Goal: Information Seeking & Learning: Check status

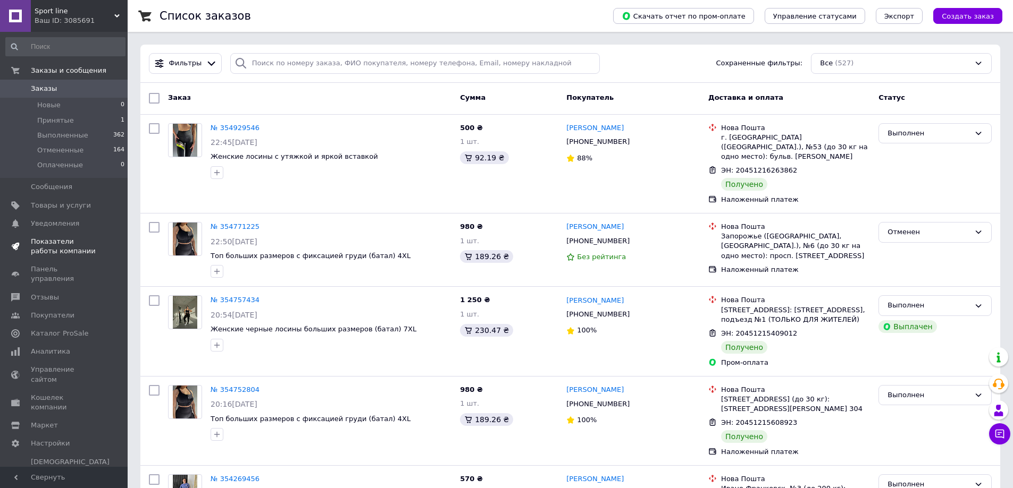
click at [58, 249] on span "Показатели работы компании" at bounding box center [65, 246] width 68 height 19
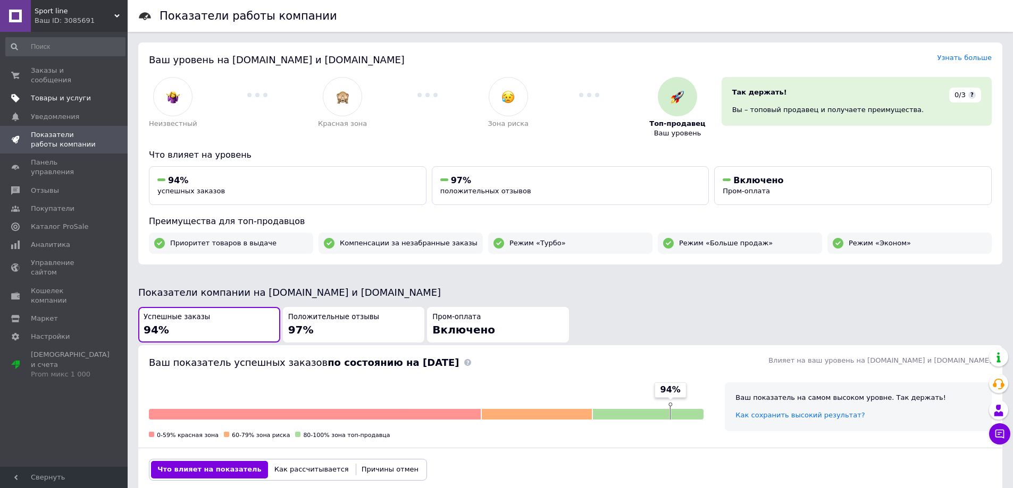
click at [68, 94] on span "Товары и услуги" at bounding box center [61, 99] width 60 height 10
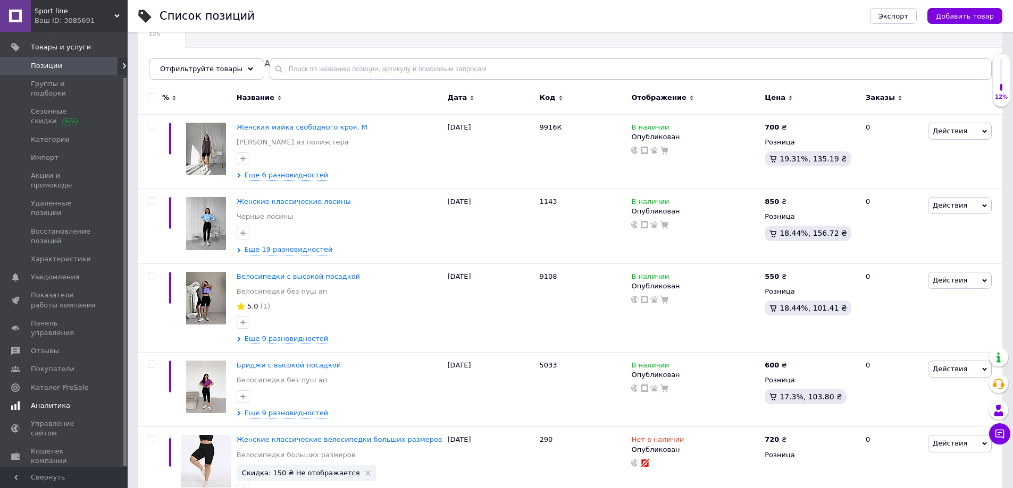
scroll to position [159, 0]
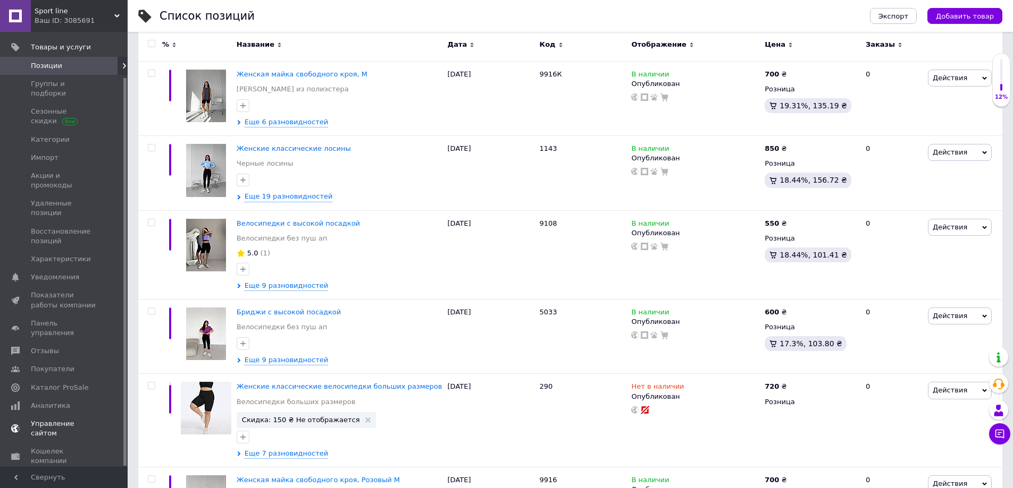
click at [48, 401] on span "Аналитика" at bounding box center [50, 406] width 39 height 10
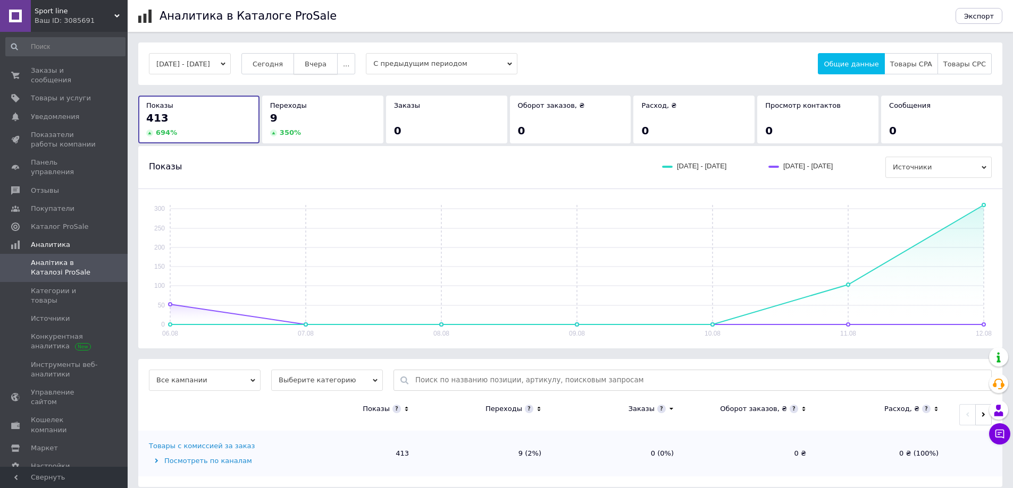
click at [326, 63] on span "Вчера" at bounding box center [316, 64] width 22 height 8
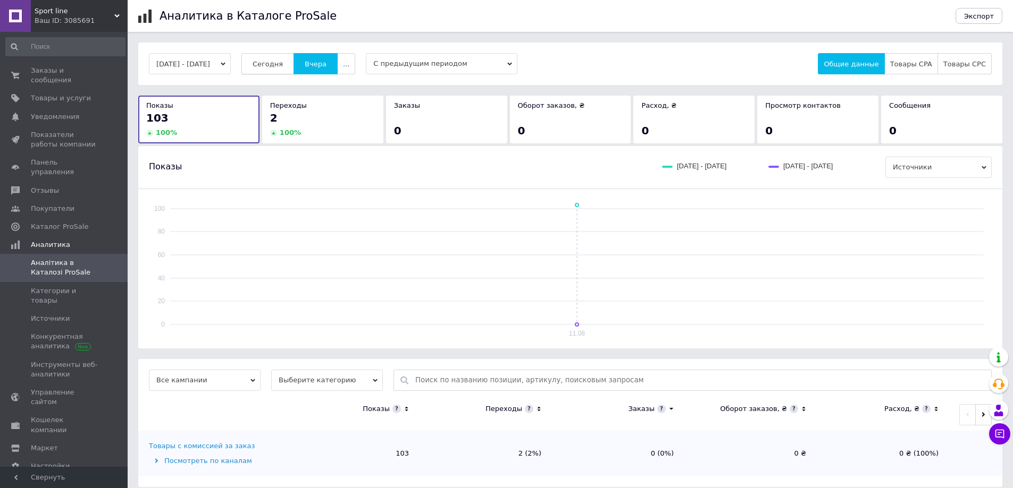
click at [283, 66] on span "Сегодня" at bounding box center [267, 64] width 30 height 8
click at [231, 63] on button "[DATE] - [DATE]" at bounding box center [190, 63] width 82 height 21
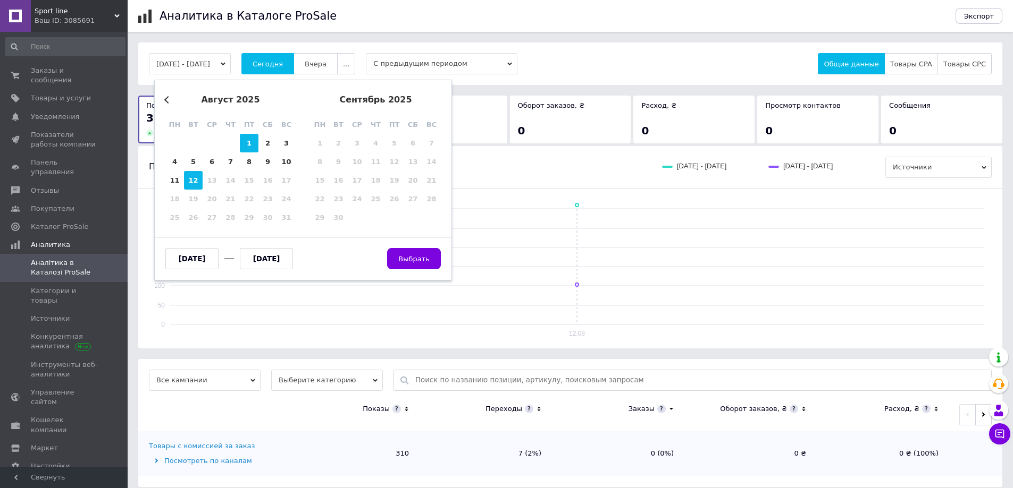
click at [254, 141] on div "1" at bounding box center [249, 143] width 19 height 19
type input "[DATE]"
click at [196, 184] on div "12" at bounding box center [193, 180] width 19 height 19
type input "[DATE]"
click at [412, 263] on span "Выбрать" at bounding box center [413, 259] width 31 height 8
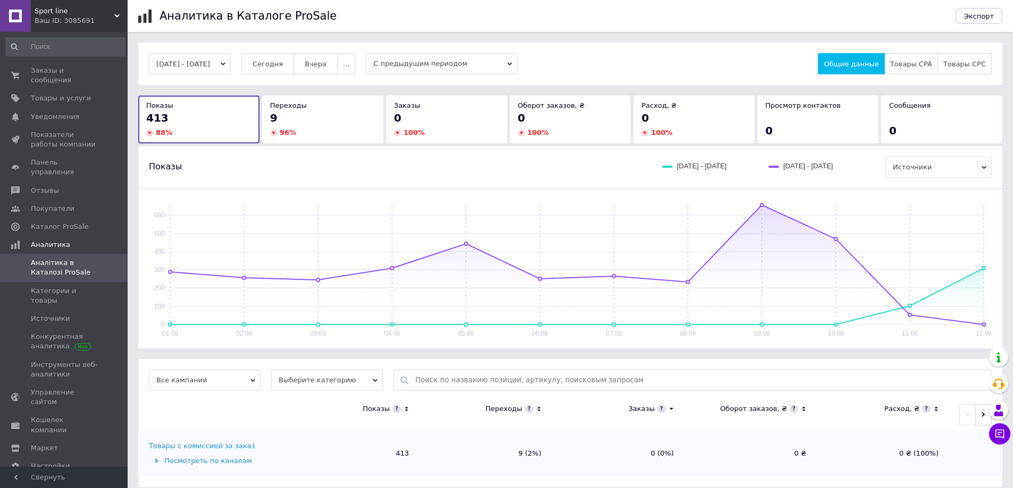
click at [225, 64] on icon "button" at bounding box center [223, 64] width 5 height 3
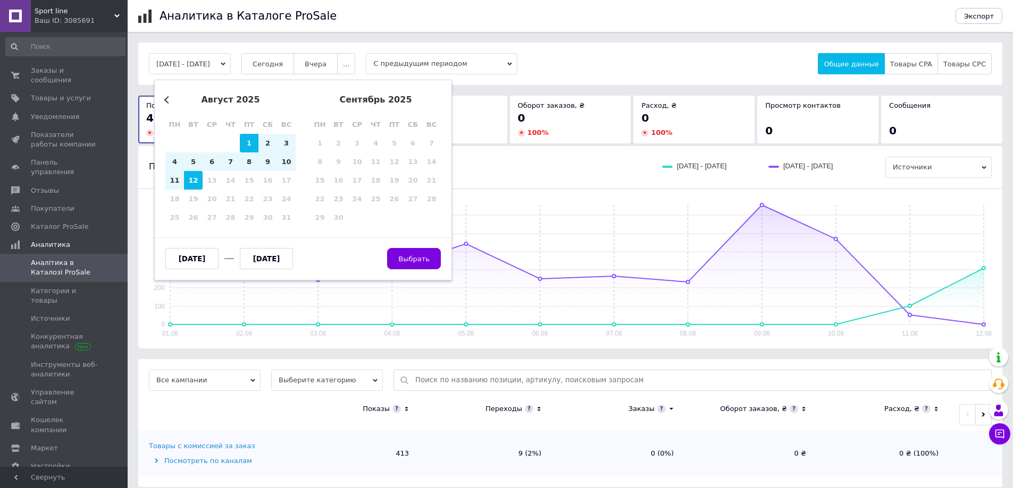
click at [171, 99] on button "Previous Month" at bounding box center [167, 99] width 7 height 7
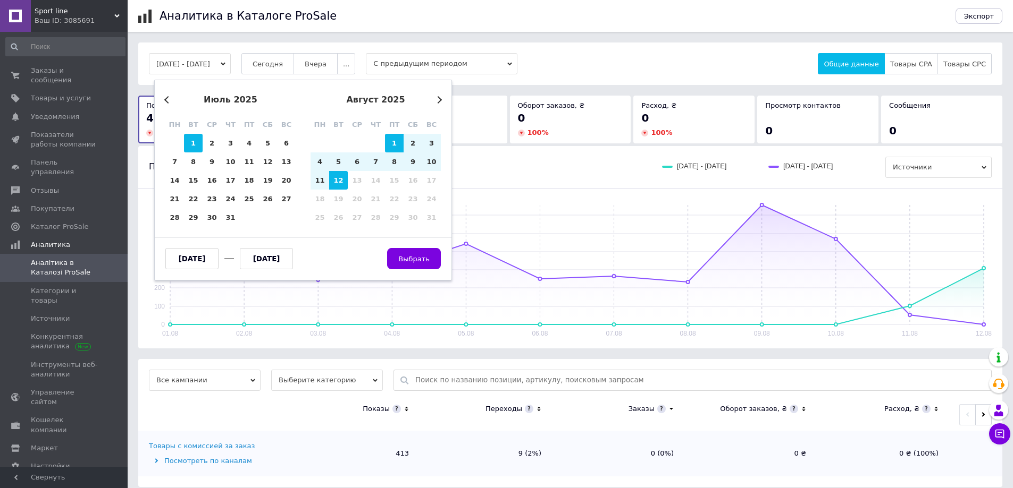
click at [196, 146] on div "1" at bounding box center [193, 143] width 19 height 19
type input "[DATE]"
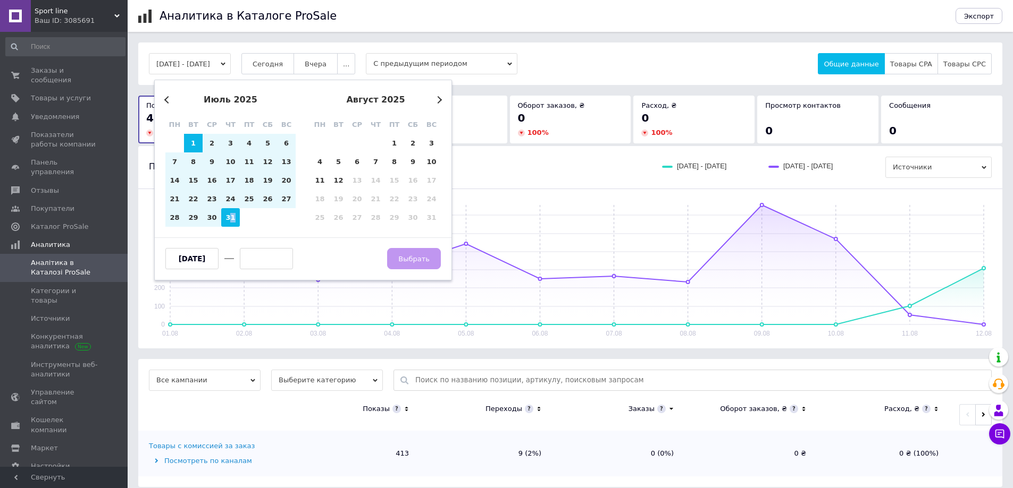
click at [233, 219] on div "31" at bounding box center [230, 217] width 19 height 19
type input "[DATE]"
click at [423, 254] on button "Выбрать" at bounding box center [414, 258] width 54 height 21
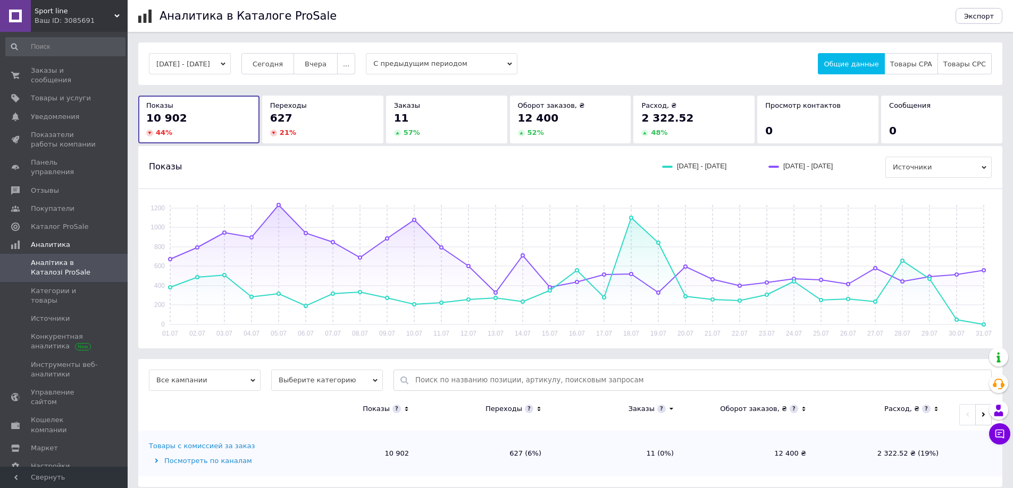
click at [220, 66] on button "[DATE] - [DATE]" at bounding box center [190, 63] width 82 height 21
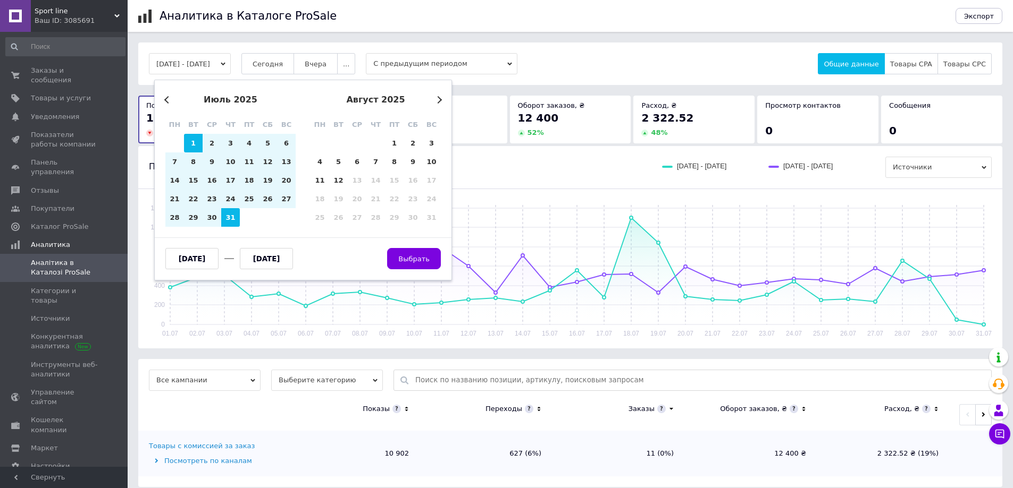
click at [166, 99] on button "Previous Month" at bounding box center [167, 99] width 7 height 7
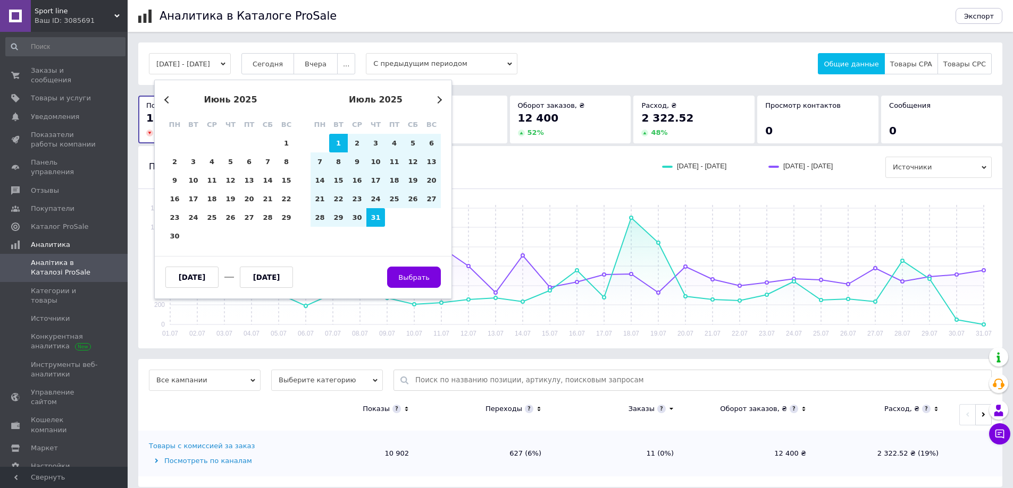
drag, startPoint x: 281, startPoint y: 138, endPoint x: 304, endPoint y: 148, distance: 25.5
click at [281, 138] on div "1" at bounding box center [286, 143] width 19 height 19
type input "[DATE]"
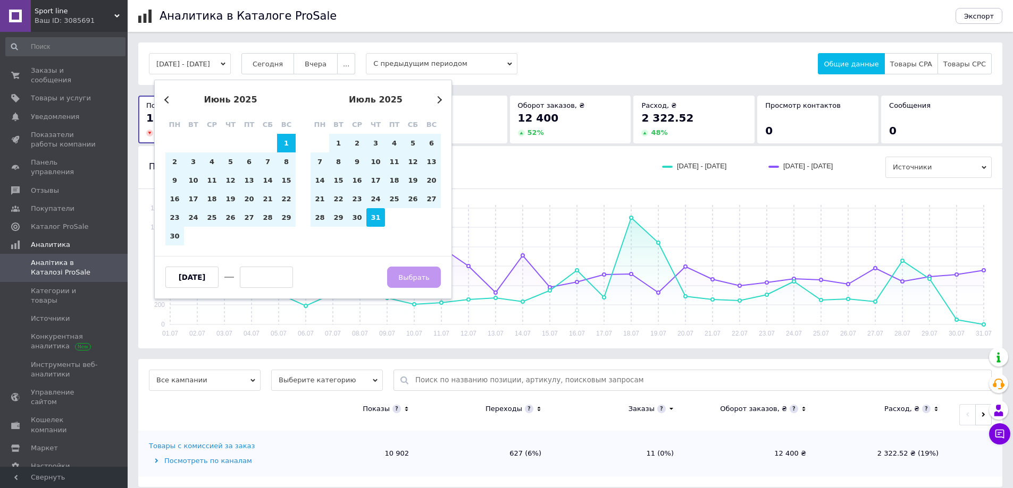
click at [377, 223] on div "31" at bounding box center [375, 217] width 19 height 19
type input "[DATE]"
click at [424, 279] on span "Выбрать" at bounding box center [413, 278] width 31 height 8
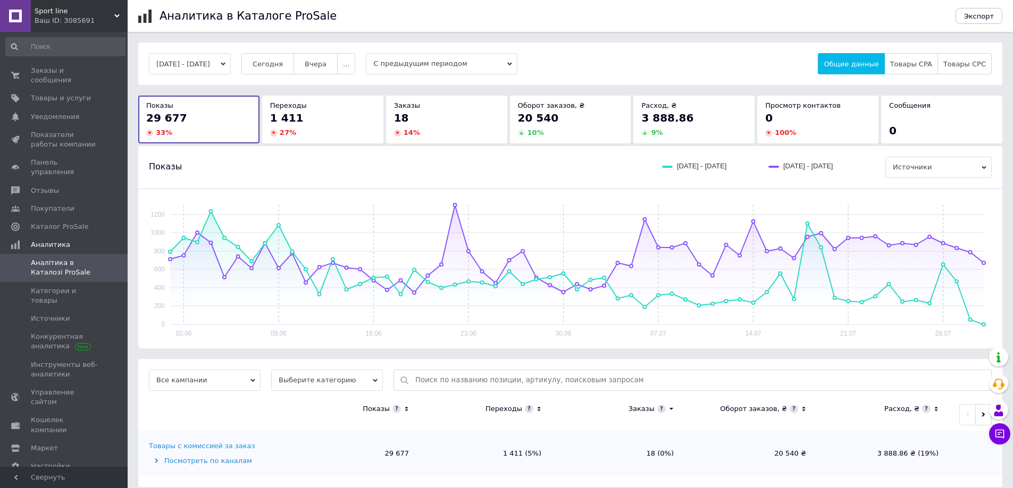
click at [231, 63] on button "[DATE] - [DATE]" at bounding box center [190, 63] width 82 height 21
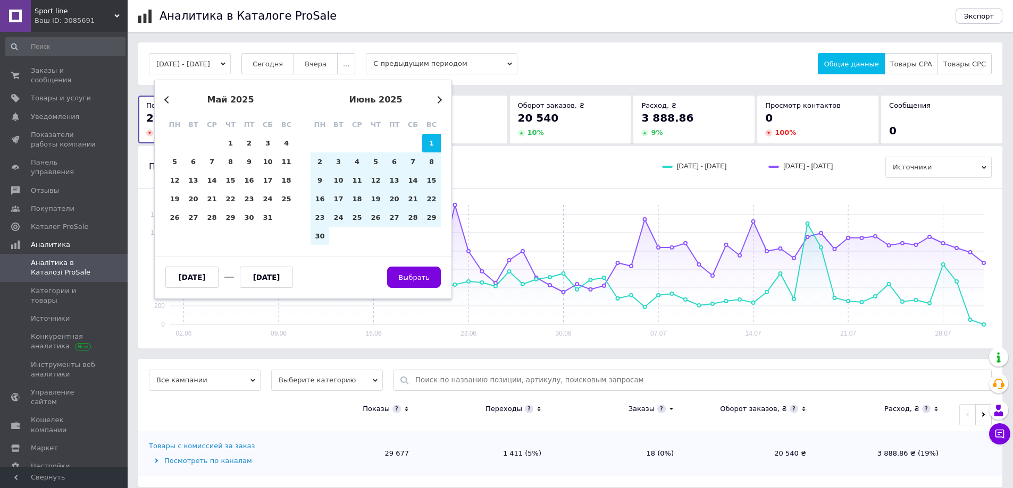
click at [165, 96] on div "май 2025" at bounding box center [230, 100] width 130 height 10
click at [166, 102] on button "Previous Month" at bounding box center [167, 99] width 7 height 7
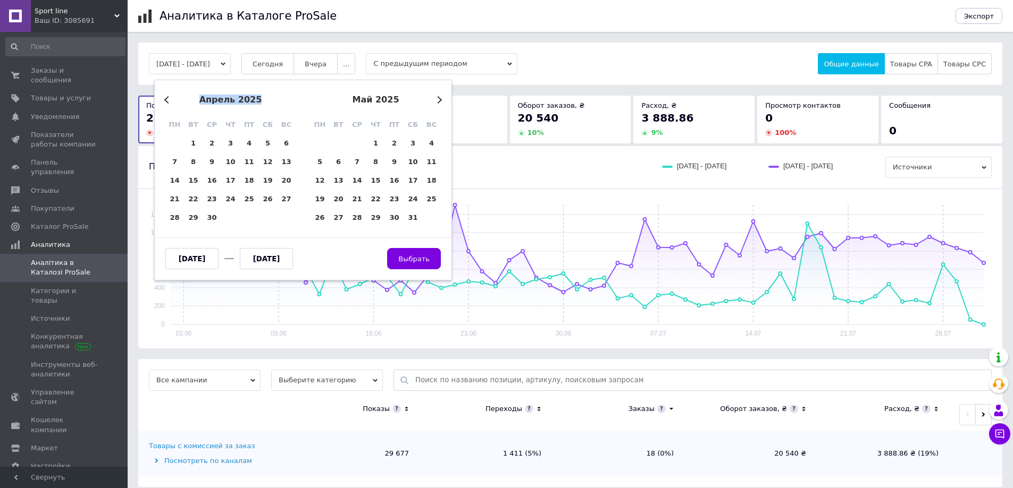
click at [166, 102] on button "Previous Month" at bounding box center [167, 99] width 7 height 7
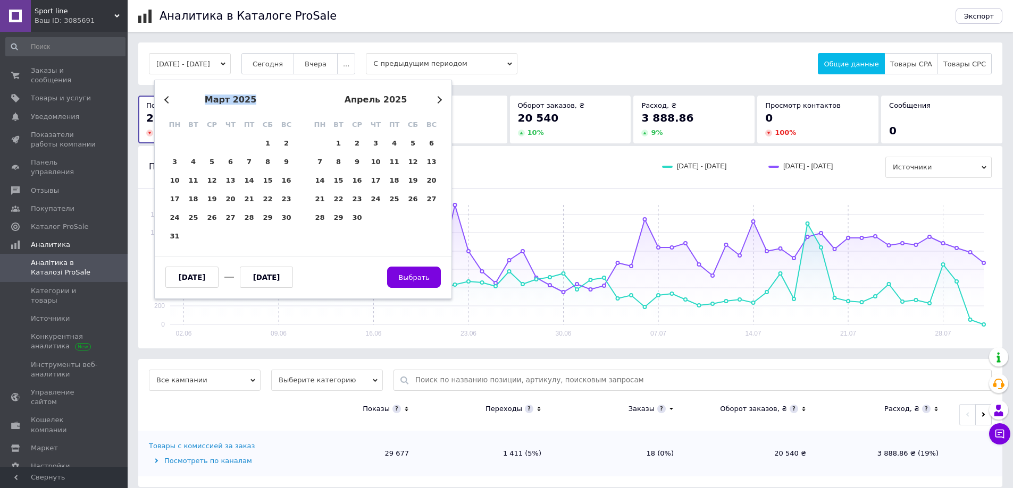
click at [166, 102] on button "Previous Month" at bounding box center [167, 99] width 7 height 7
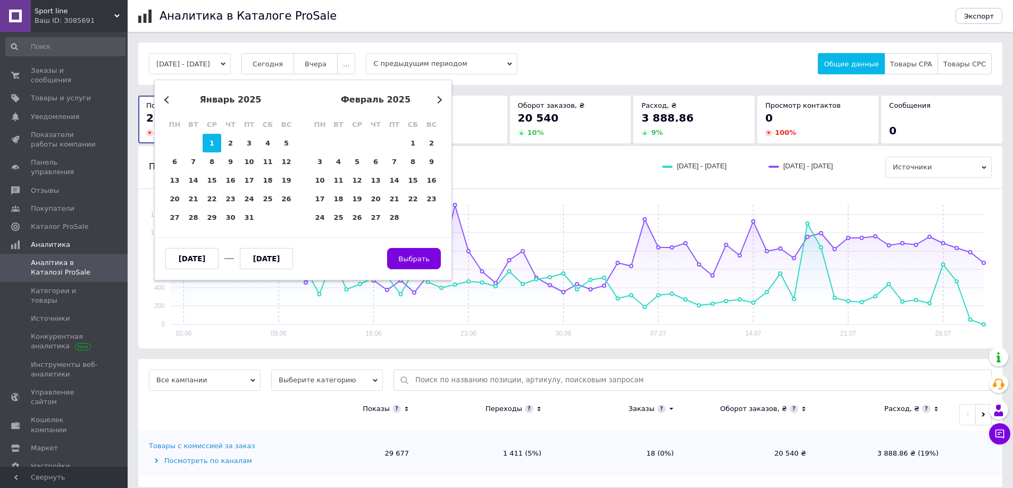
click at [206, 142] on div "1" at bounding box center [212, 143] width 19 height 19
type input "[DATE]"
click at [442, 102] on div "Previous Month Next Month [DATE] пн вт ср чт пт сб вс 30 31 1 2 3 4 5 6 7 8 9 1…" at bounding box center [303, 180] width 298 height 201
click at [440, 103] on div "февраль 2025" at bounding box center [375, 100] width 130 height 10
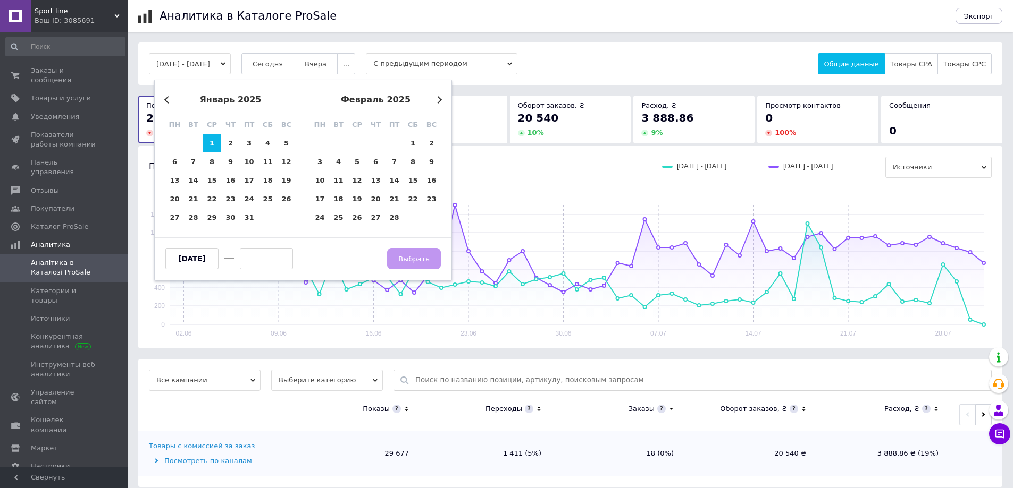
click at [440, 103] on div "февраль 2025" at bounding box center [375, 100] width 130 height 10
click at [439, 101] on button "Next Month" at bounding box center [437, 99] width 7 height 7
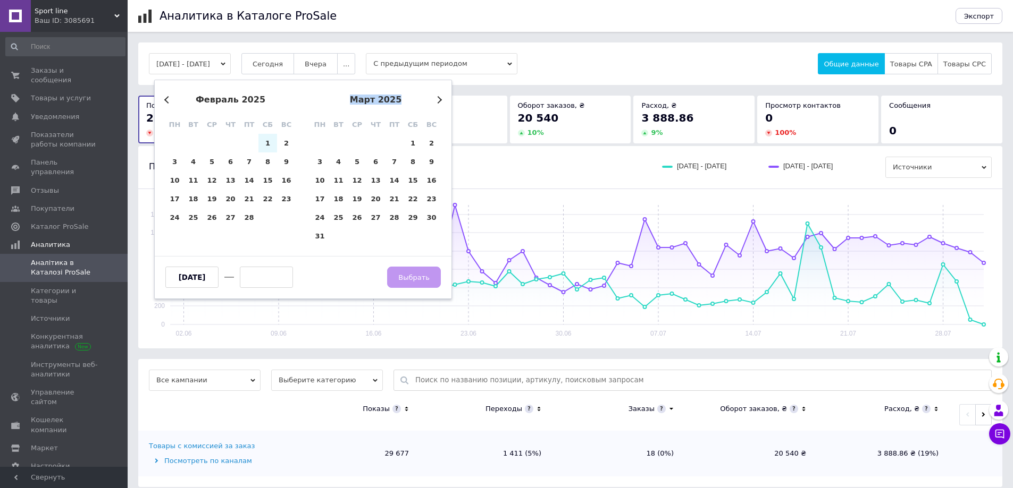
click at [437, 100] on button "Next Month" at bounding box center [437, 99] width 7 height 7
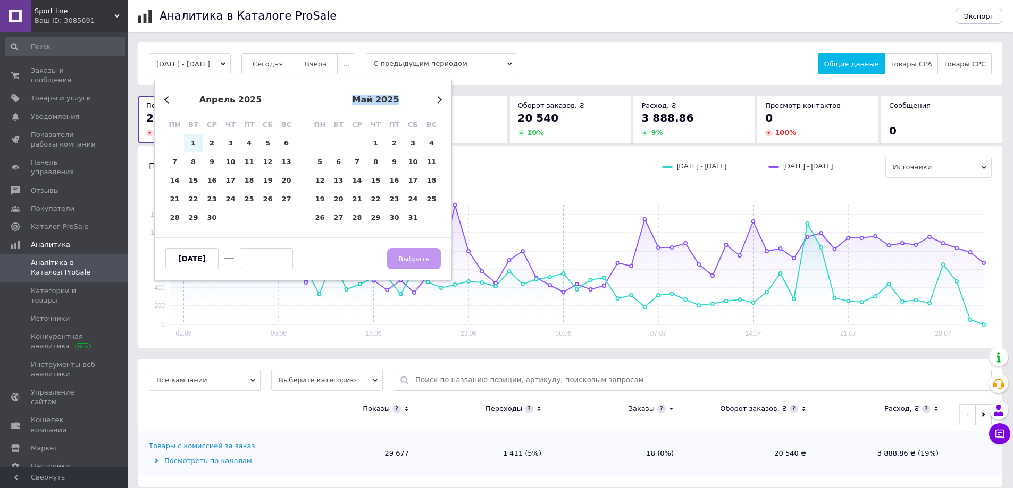
click at [437, 100] on button "Next Month" at bounding box center [437, 99] width 7 height 7
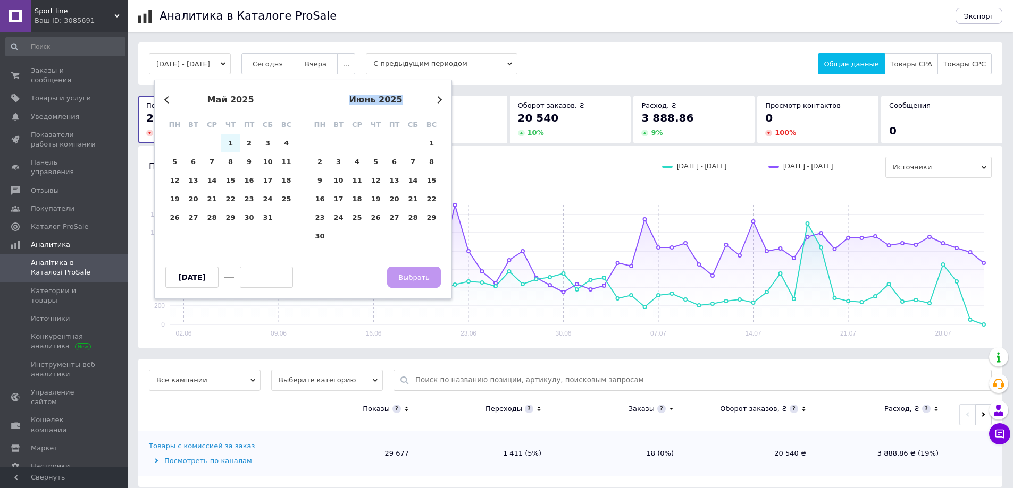
click at [437, 100] on button "Next Month" at bounding box center [437, 99] width 7 height 7
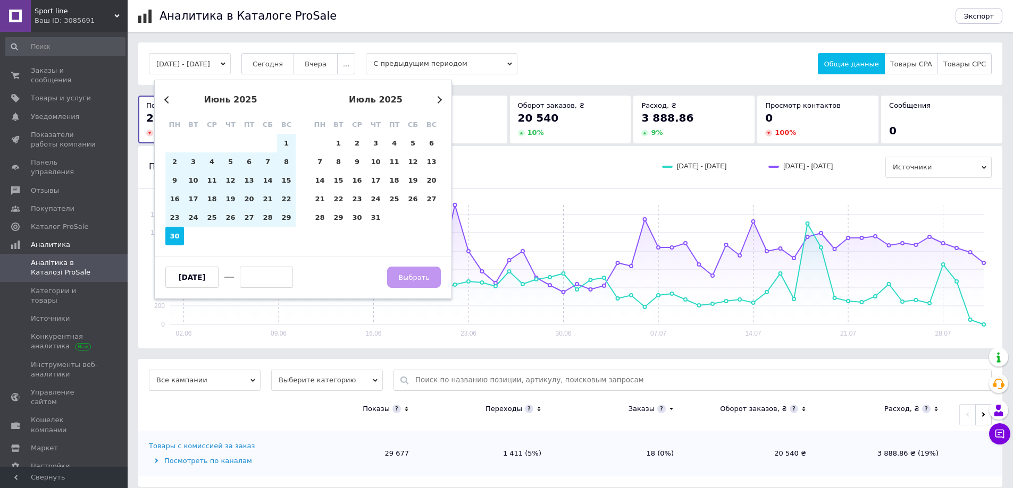
click at [174, 234] on div "30" at bounding box center [174, 236] width 19 height 19
type input "[DATE]"
click at [409, 274] on span "Выбрать" at bounding box center [413, 278] width 31 height 8
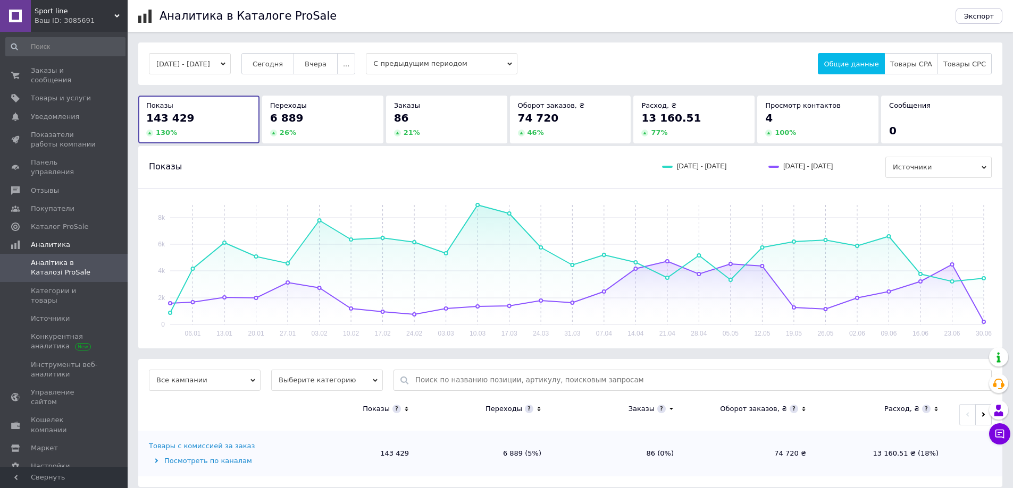
click at [231, 61] on button "[DATE] - [DATE]" at bounding box center [190, 63] width 82 height 21
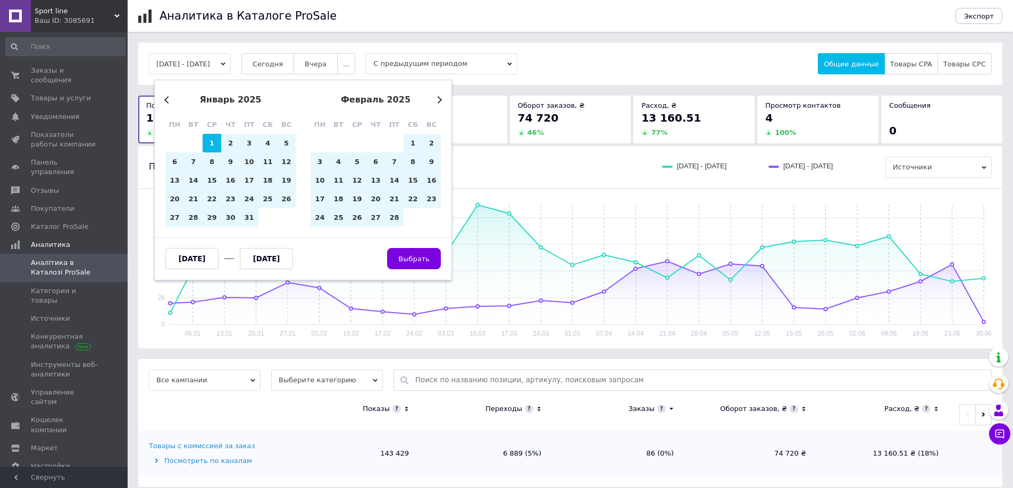
click at [170, 100] on button "Previous Month" at bounding box center [167, 99] width 7 height 7
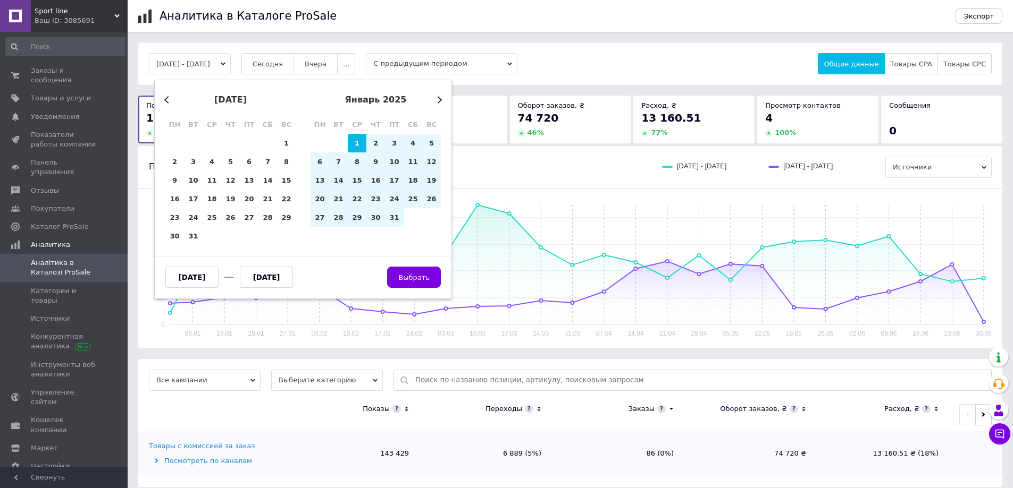
click at [170, 100] on button "Previous Month" at bounding box center [167, 99] width 7 height 7
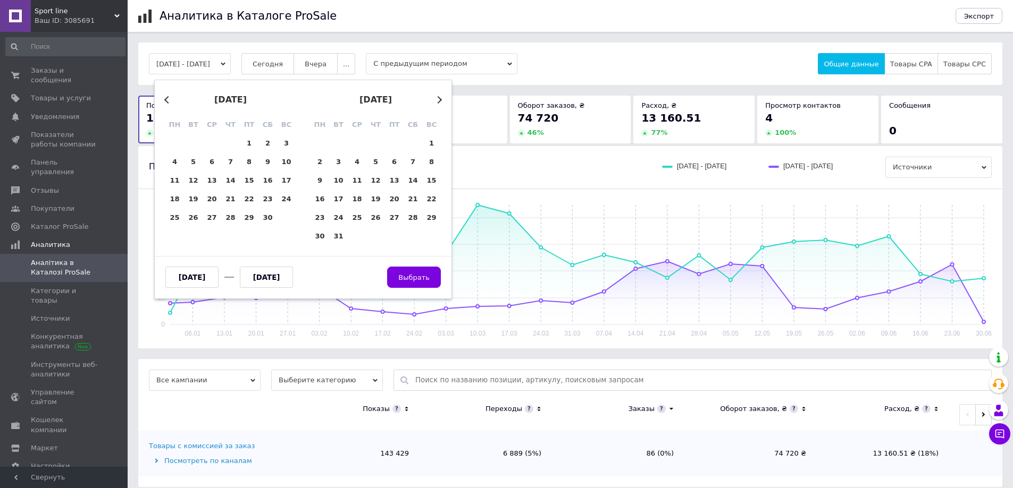
click at [170, 100] on button "Previous Month" at bounding box center [167, 99] width 7 height 7
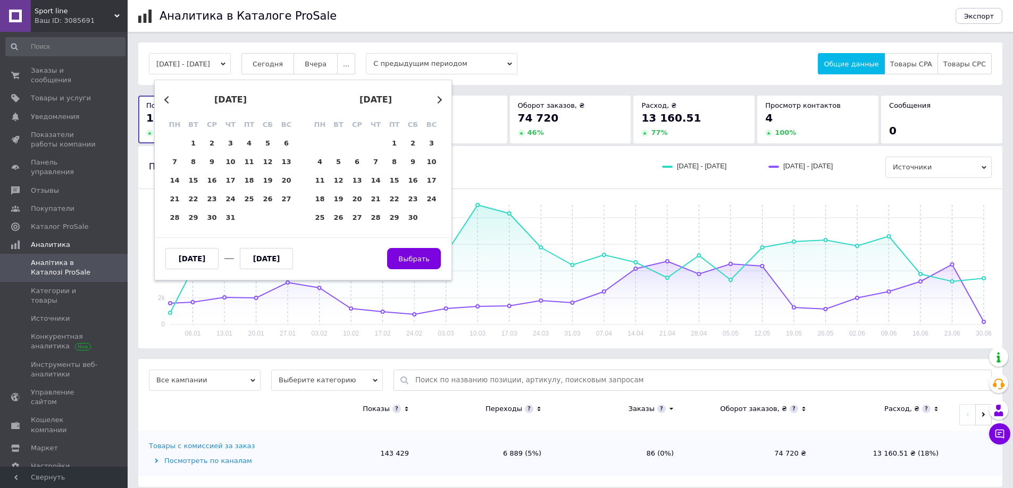
click at [170, 100] on button "Previous Month" at bounding box center [167, 99] width 7 height 7
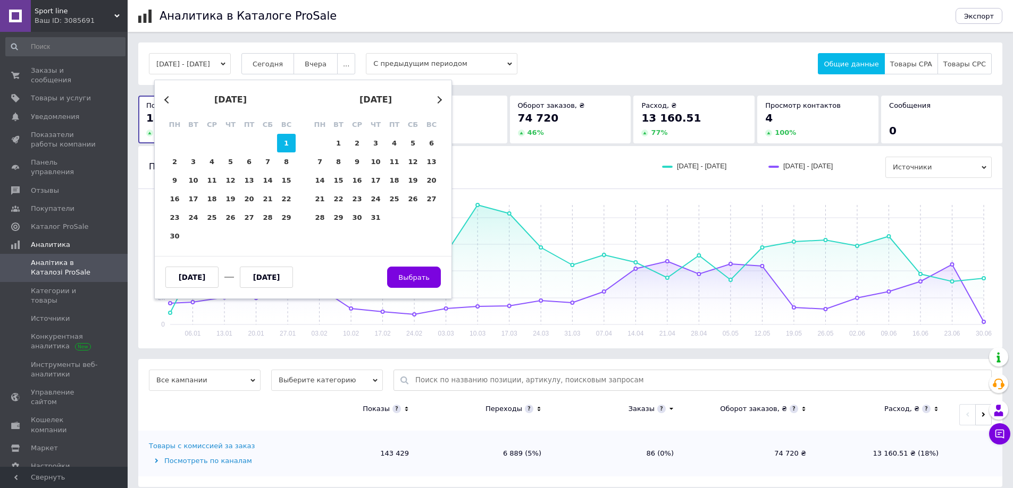
click at [289, 145] on div "1" at bounding box center [286, 143] width 19 height 19
type input "[DATE]"
click at [439, 99] on button "Next Month" at bounding box center [437, 99] width 7 height 7
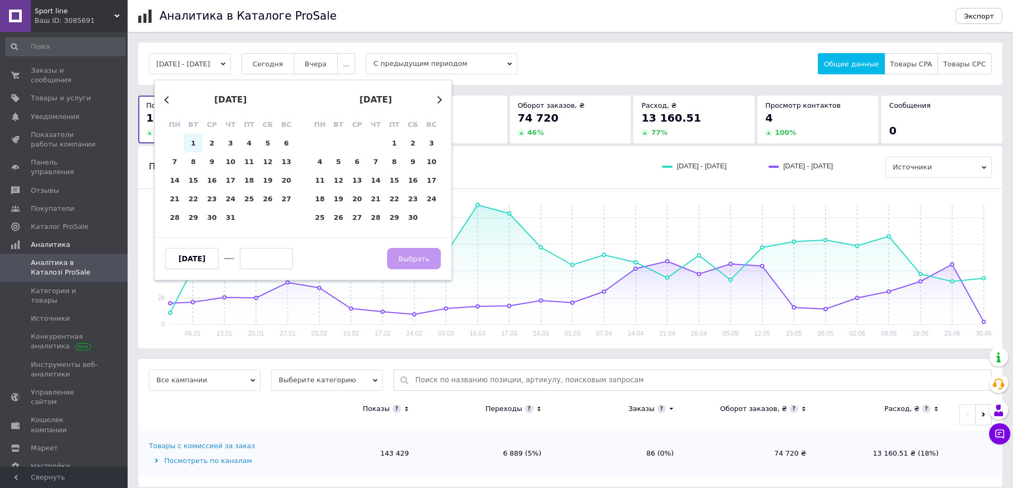
click at [439, 99] on button "Next Month" at bounding box center [437, 99] width 7 height 7
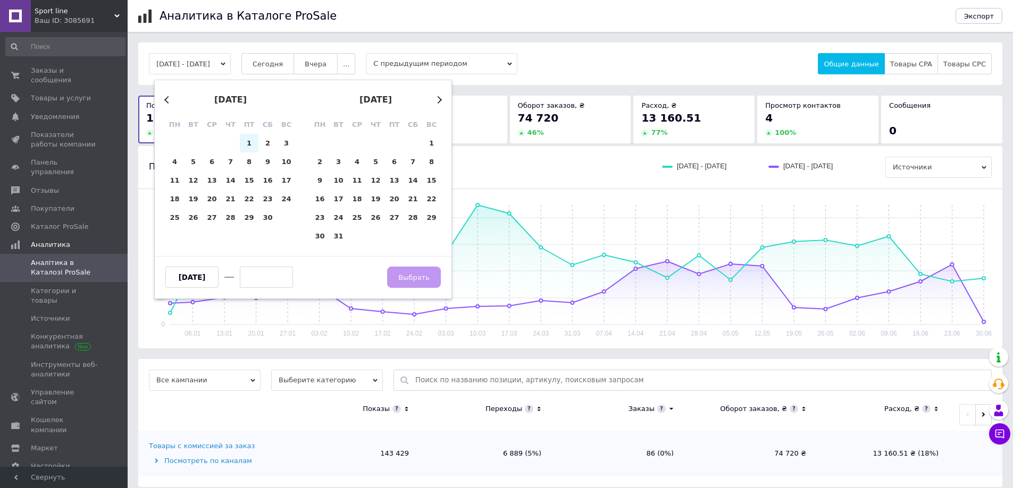
click at [439, 99] on button "Next Month" at bounding box center [437, 99] width 7 height 7
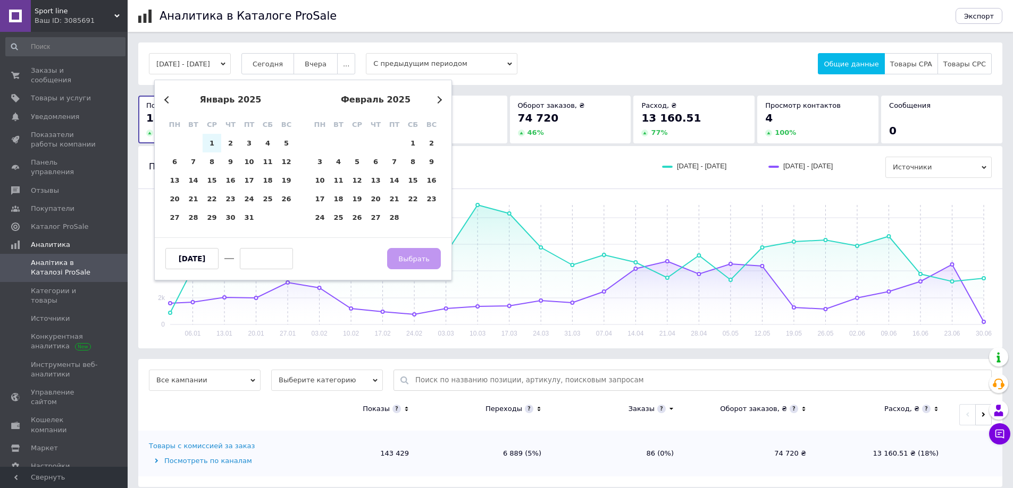
click at [439, 99] on button "Next Month" at bounding box center [437, 99] width 7 height 7
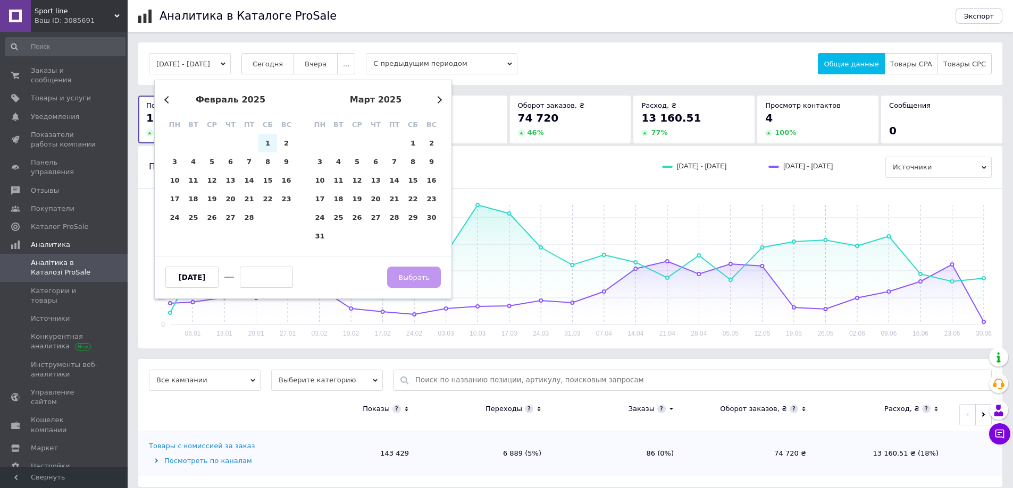
click at [439, 99] on button "Next Month" at bounding box center [437, 99] width 7 height 7
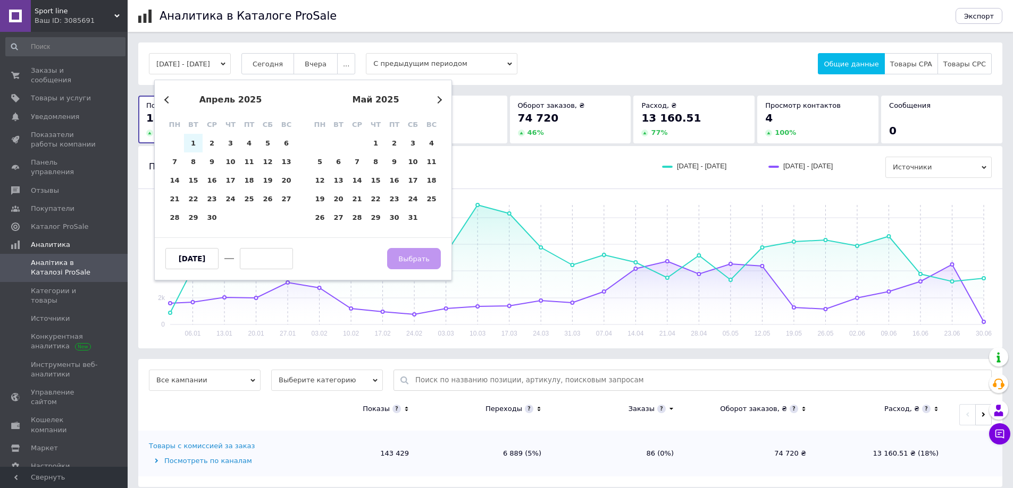
click at [439, 99] on button "Next Month" at bounding box center [437, 99] width 7 height 7
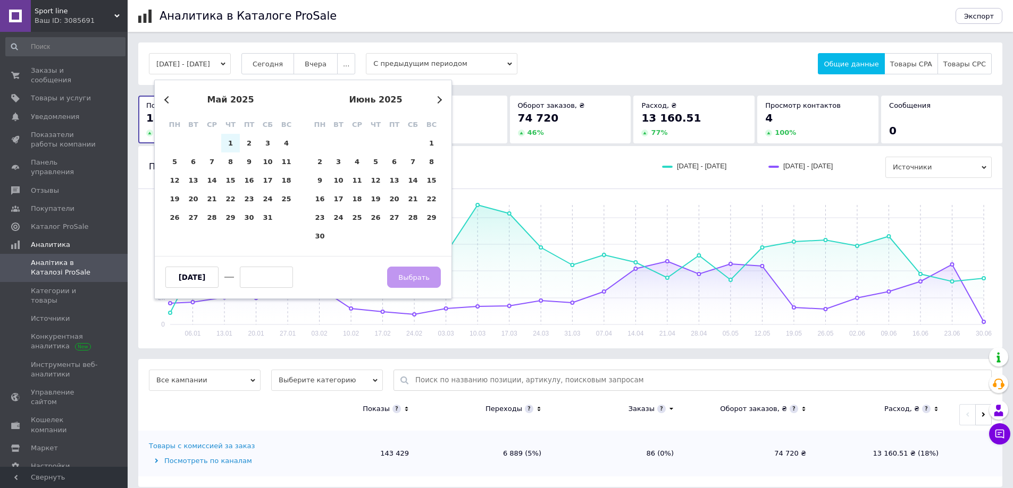
click at [439, 99] on button "Next Month" at bounding box center [437, 99] width 7 height 7
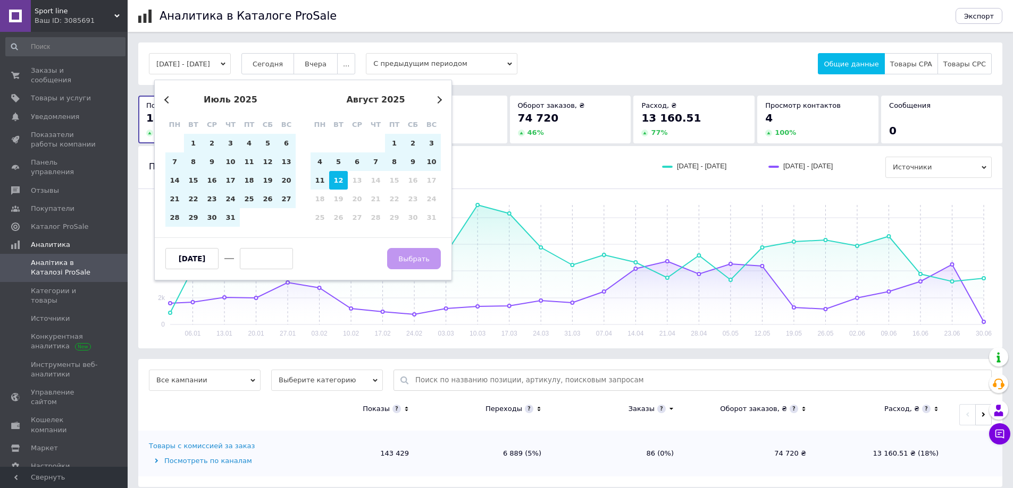
click at [333, 182] on div "12" at bounding box center [338, 180] width 19 height 19
type input "[DATE]"
click at [418, 263] on span "Выбрать" at bounding box center [413, 259] width 31 height 8
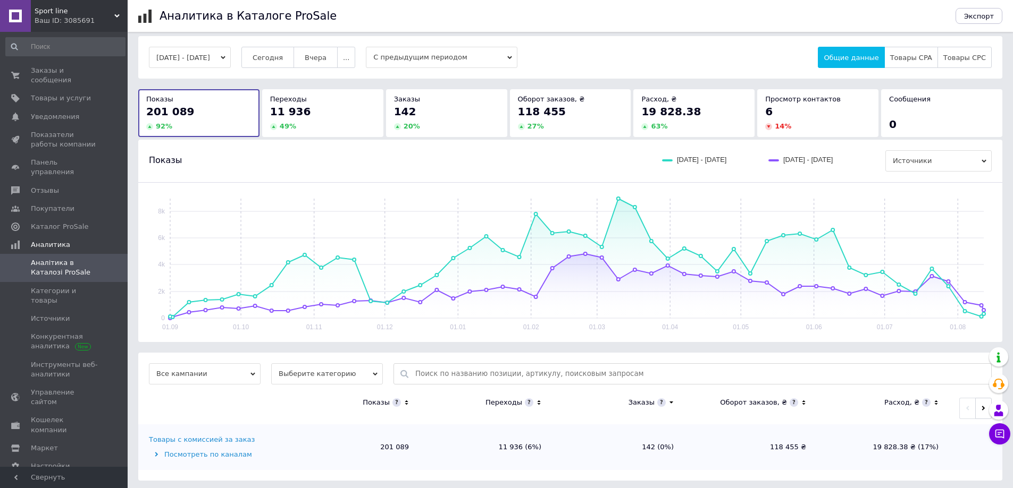
scroll to position [10, 0]
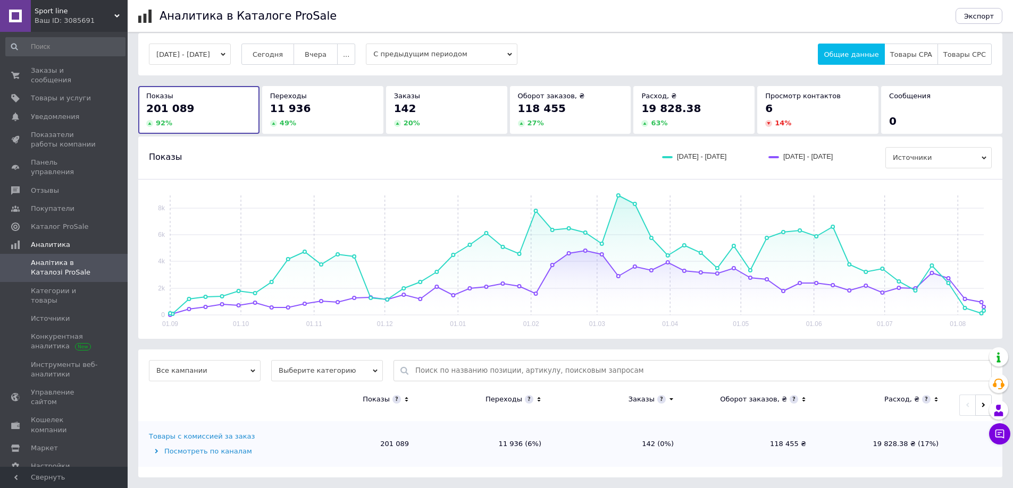
click at [225, 53] on icon "button" at bounding box center [223, 54] width 5 height 5
click at [627, 57] on div "[DATE] - [DATE] [DATE] [DATE] ... С предыдущим периодом Общие данные Товары CPA…" at bounding box center [570, 54] width 842 height 21
click at [225, 53] on icon "button" at bounding box center [223, 54] width 5 height 5
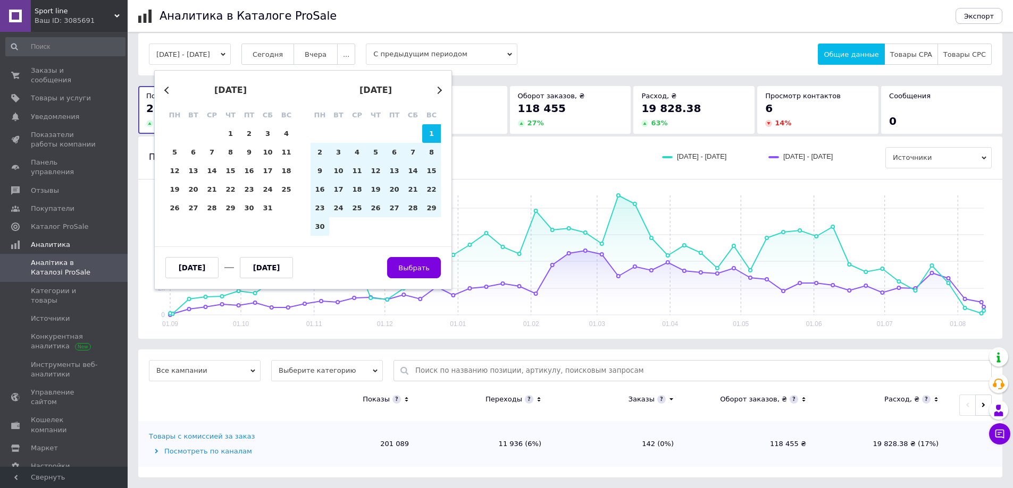
click at [168, 89] on button "Previous Month" at bounding box center [167, 90] width 7 height 7
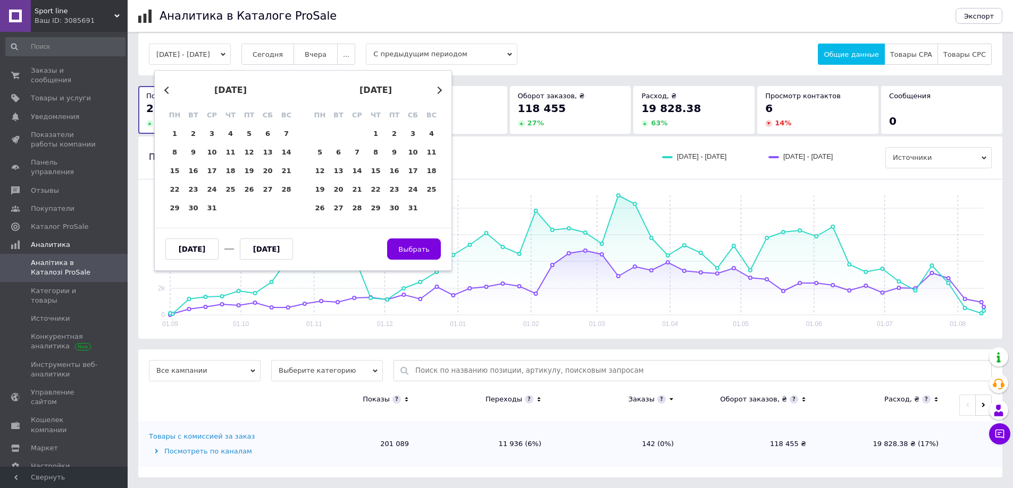
click at [168, 89] on button "Previous Month" at bounding box center [167, 90] width 7 height 7
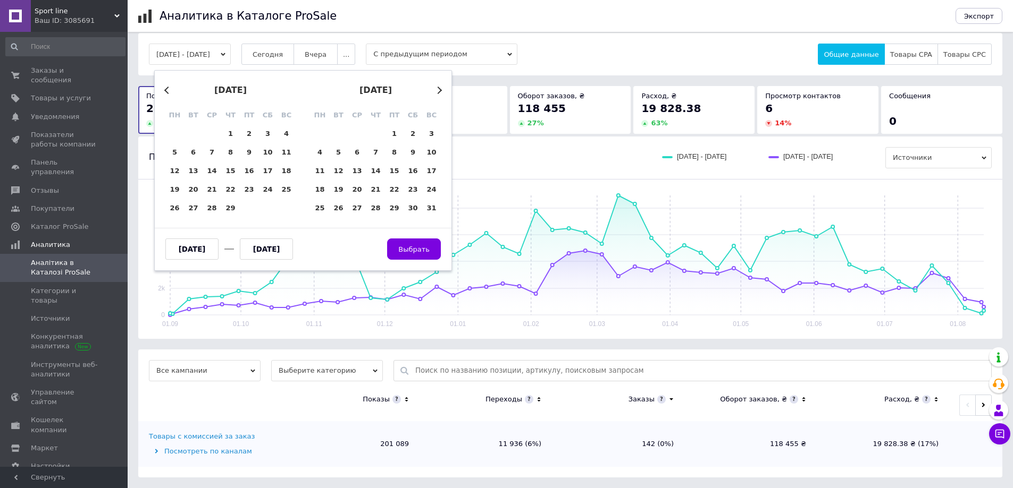
click at [168, 89] on button "Previous Month" at bounding box center [167, 90] width 7 height 7
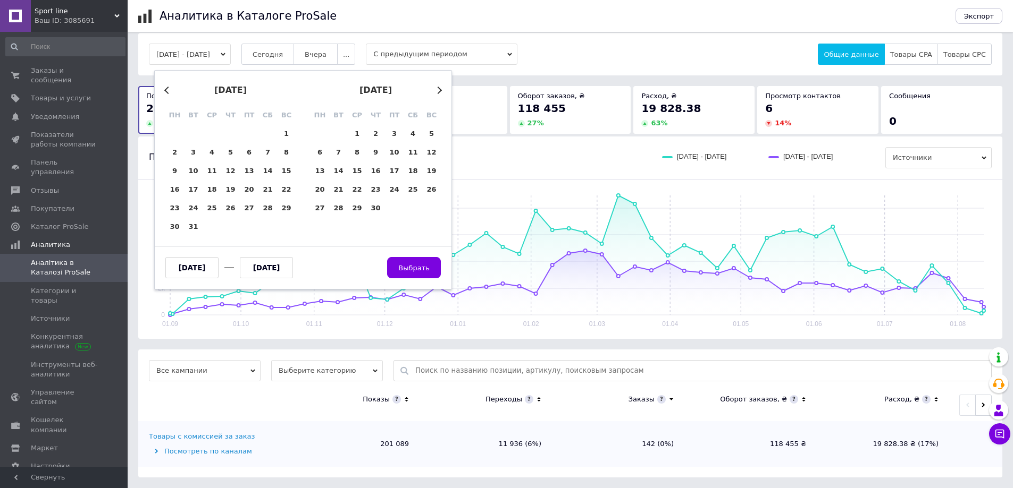
click at [168, 89] on button "Previous Month" at bounding box center [167, 90] width 7 height 7
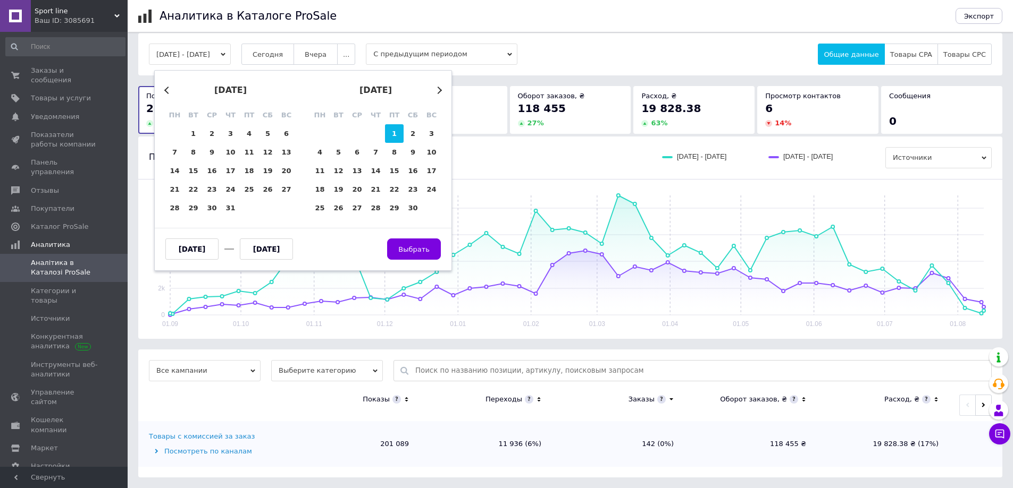
click at [389, 135] on div "1" at bounding box center [394, 133] width 19 height 19
type input "[DATE]"
click at [438, 90] on button "Next Month" at bounding box center [437, 90] width 7 height 7
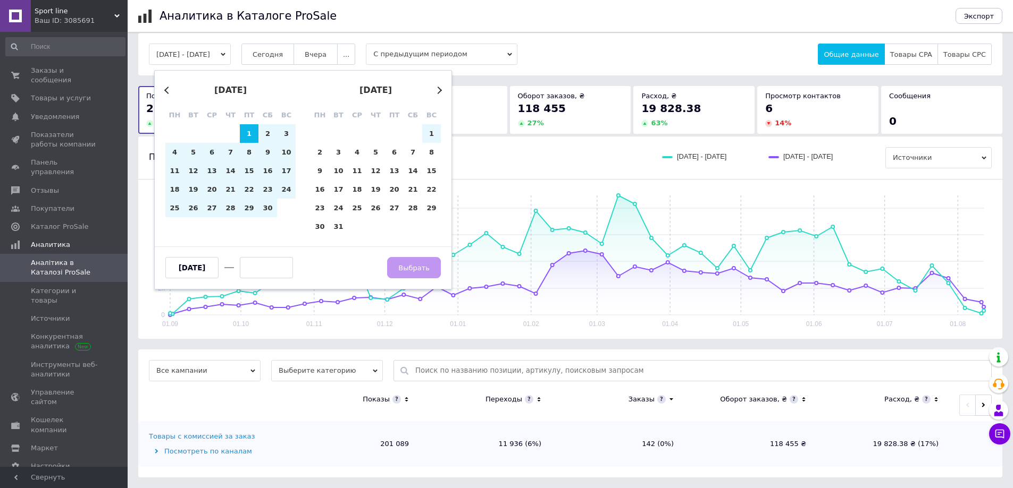
click at [438, 90] on button "Next Month" at bounding box center [437, 90] width 7 height 7
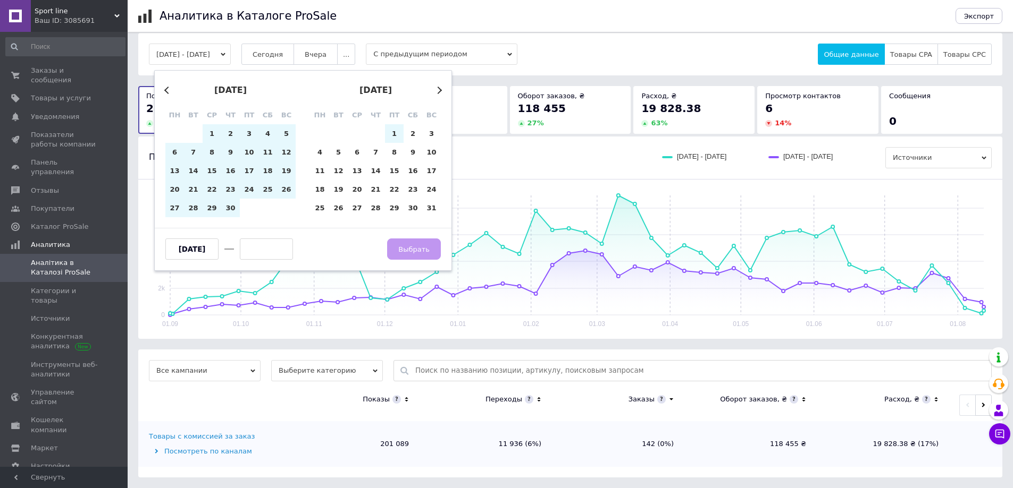
click at [438, 90] on button "Next Month" at bounding box center [437, 90] width 7 height 7
click at [439, 89] on button "Next Month" at bounding box center [437, 90] width 7 height 7
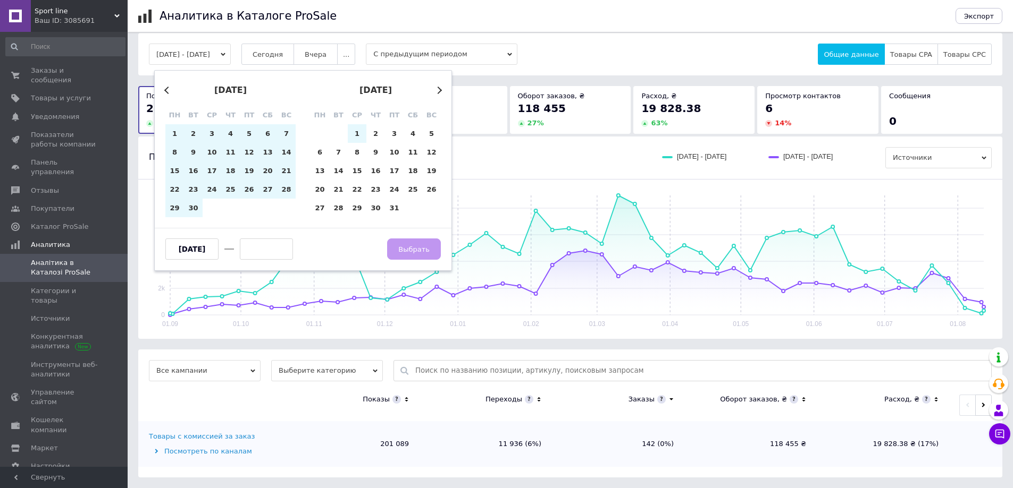
click at [439, 89] on button "Next Month" at bounding box center [437, 90] width 7 height 7
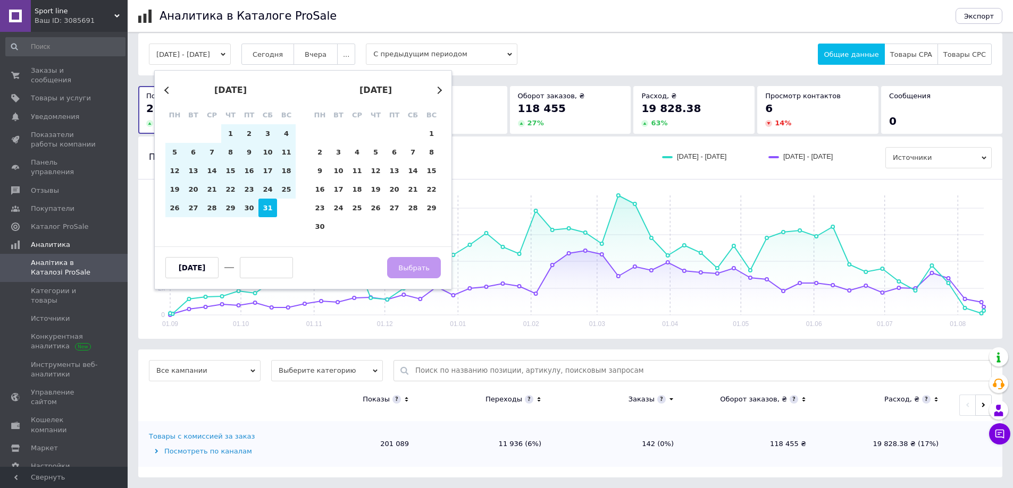
click at [266, 207] on div "31" at bounding box center [267, 208] width 19 height 19
type input "[DATE]"
click at [410, 271] on span "Выбрать" at bounding box center [413, 268] width 31 height 8
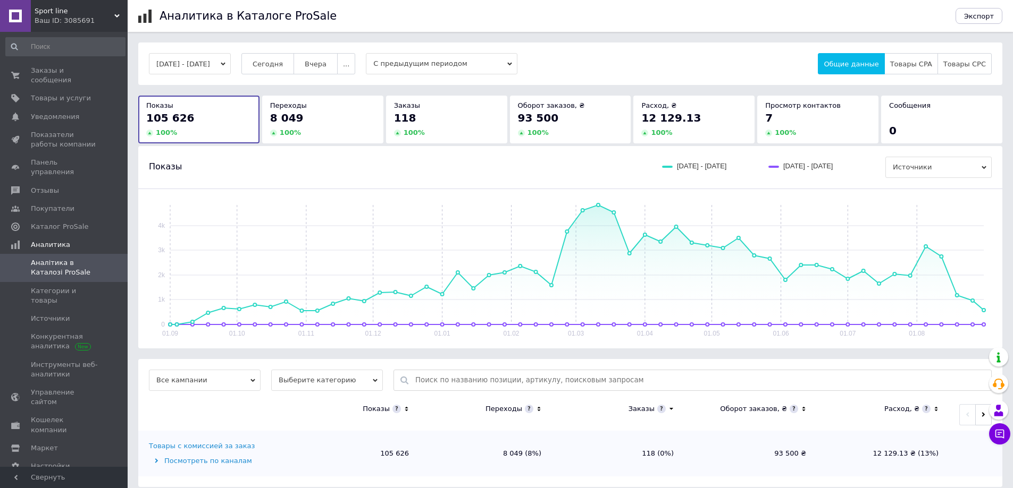
click at [231, 61] on button "[DATE] - [DATE]" at bounding box center [190, 63] width 82 height 21
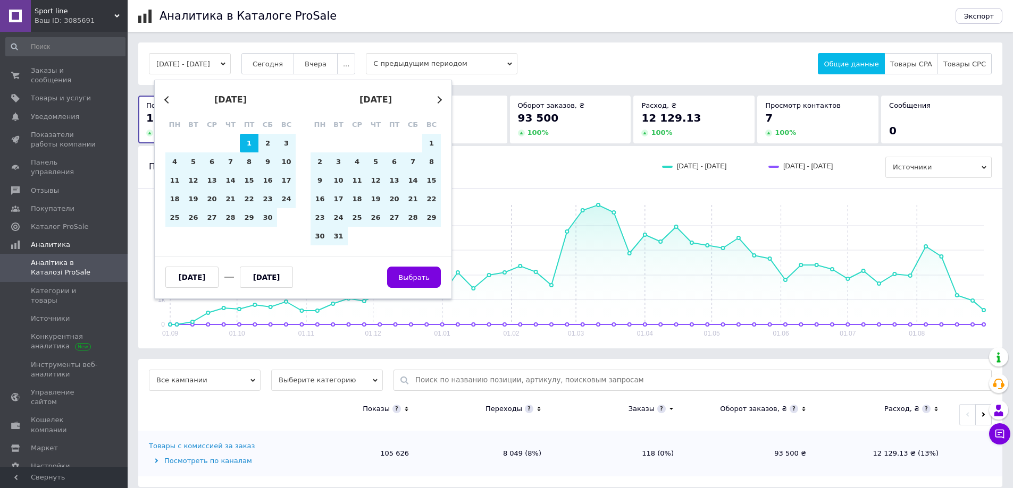
click at [437, 100] on button "Next Month" at bounding box center [437, 99] width 7 height 7
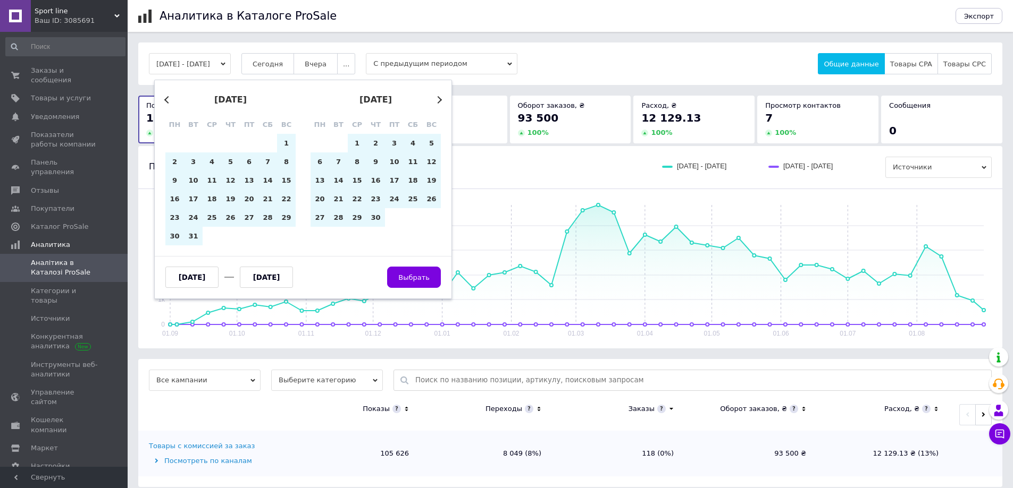
click at [437, 100] on button "Next Month" at bounding box center [437, 99] width 7 height 7
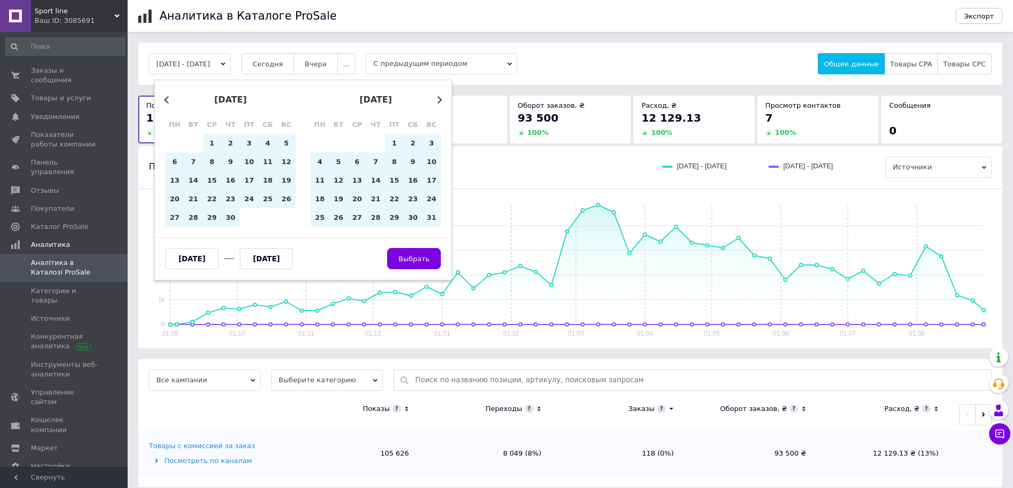
click at [437, 100] on button "Next Month" at bounding box center [437, 99] width 7 height 7
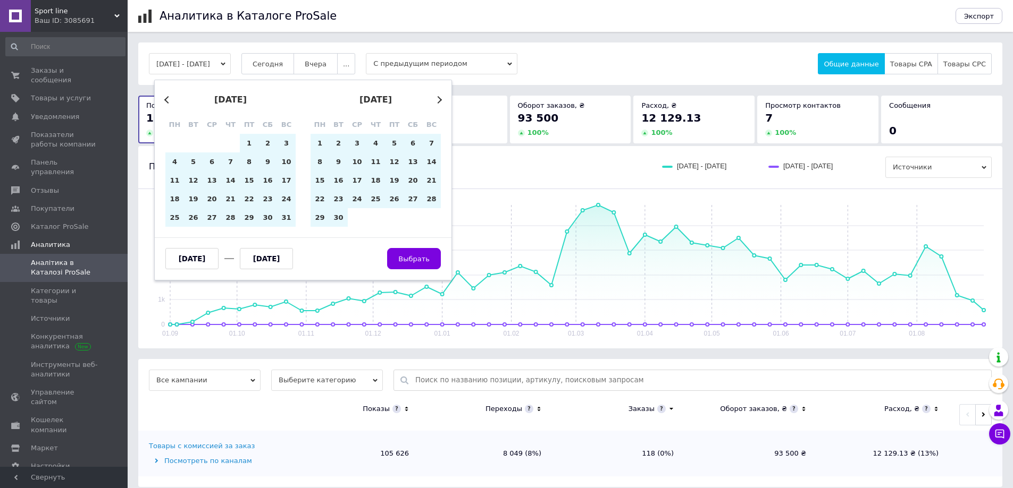
click at [437, 100] on button "Next Month" at bounding box center [437, 99] width 7 height 7
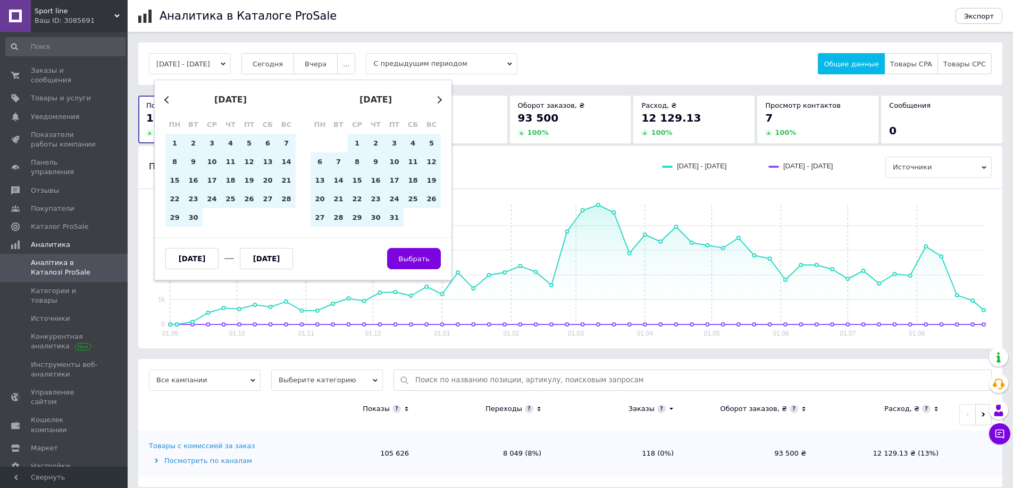
click at [437, 100] on button "Next Month" at bounding box center [437, 99] width 7 height 7
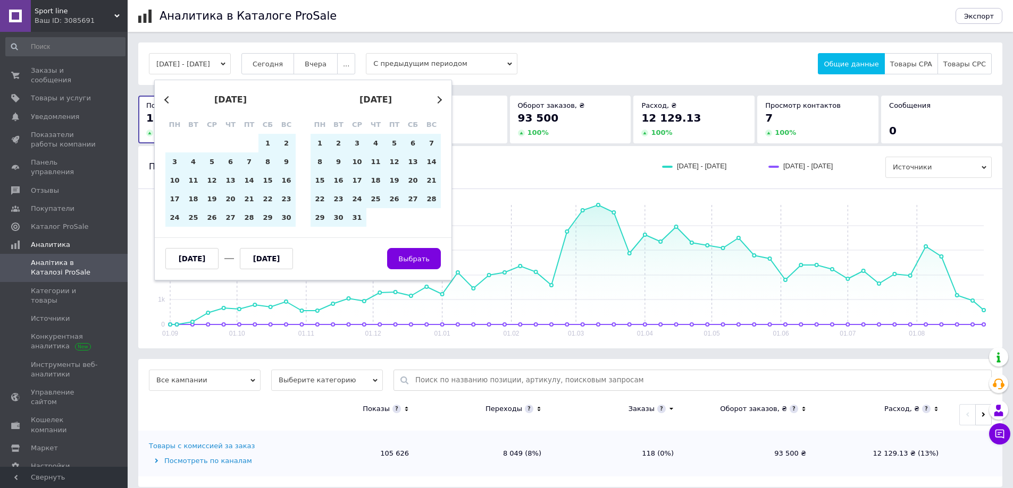
click at [437, 100] on button "Next Month" at bounding box center [437, 99] width 7 height 7
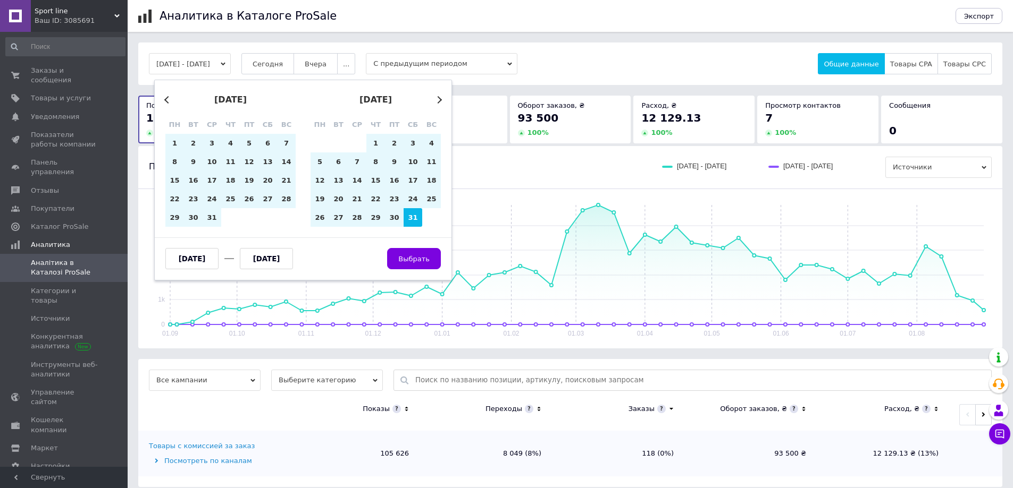
click at [437, 100] on button "Next Month" at bounding box center [437, 99] width 7 height 7
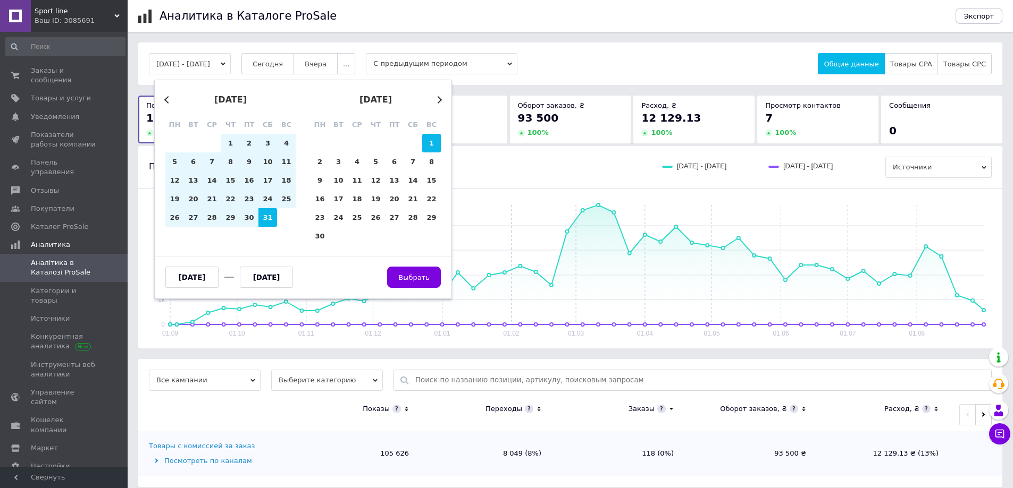
click at [435, 141] on div "1" at bounding box center [431, 143] width 19 height 19
type input "[DATE]"
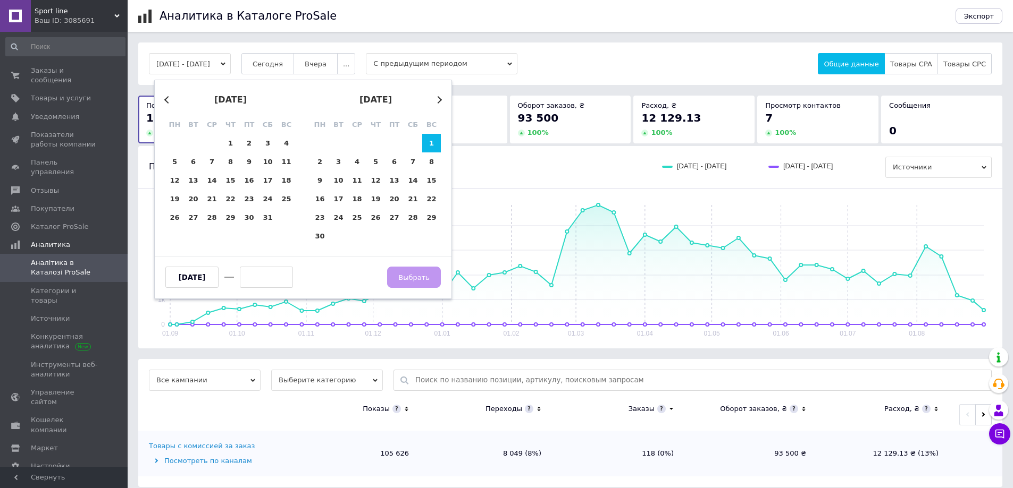
click at [440, 99] on button "Next Month" at bounding box center [437, 99] width 7 height 7
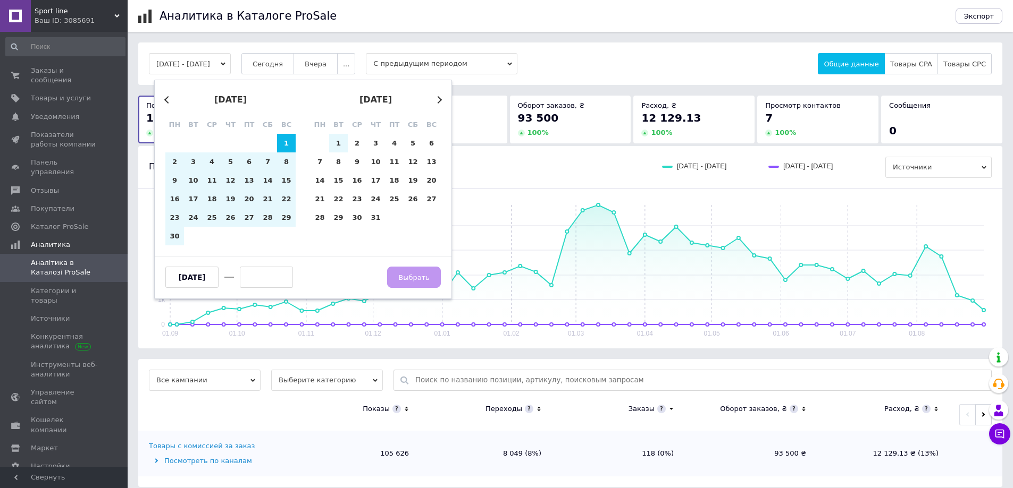
click at [440, 99] on button "Next Month" at bounding box center [437, 99] width 7 height 7
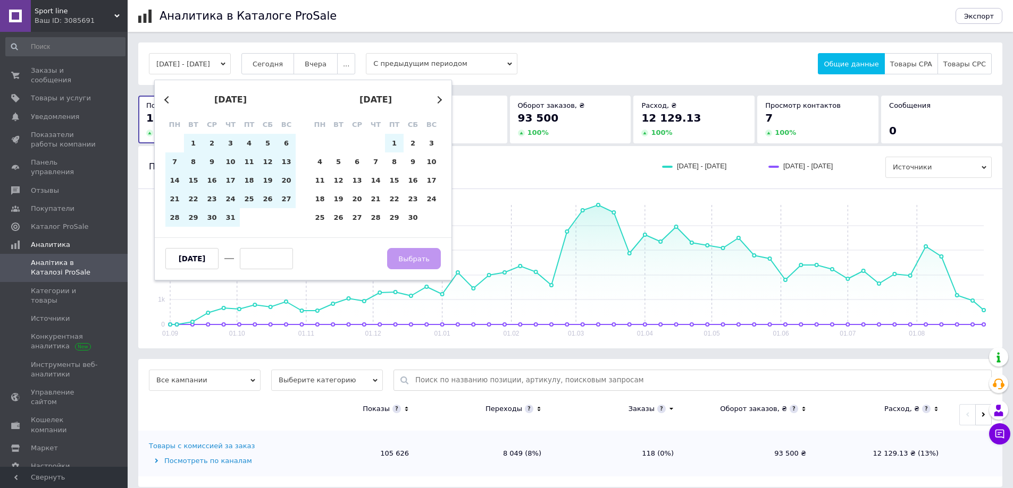
click at [440, 99] on button "Next Month" at bounding box center [437, 99] width 7 height 7
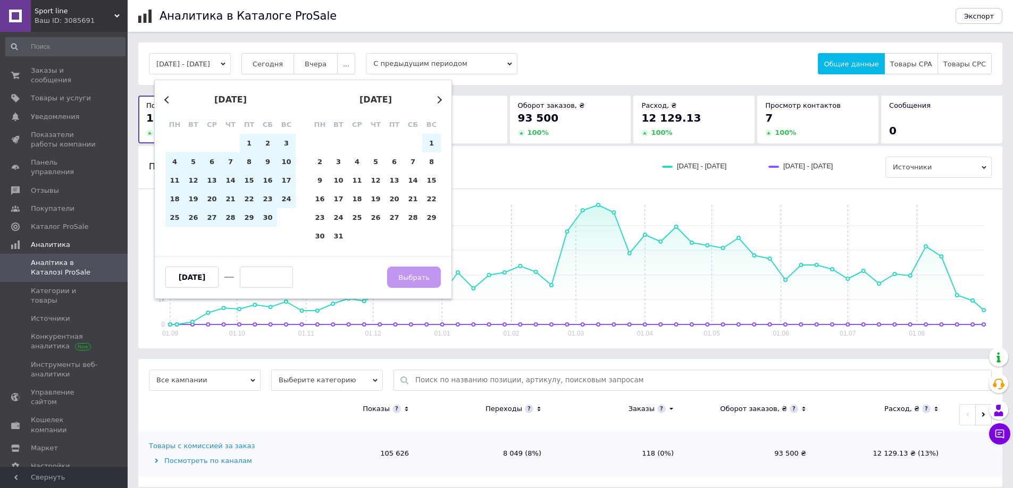
click at [440, 99] on button "Next Month" at bounding box center [437, 99] width 7 height 7
click at [441, 98] on button "Next Month" at bounding box center [437, 99] width 7 height 7
click at [441, 98] on div "Previous Month Next Month [DATE] пн вт ср чт пт сб вс 25 26 27 28 29 30 1 2 3 4…" at bounding box center [303, 190] width 298 height 220
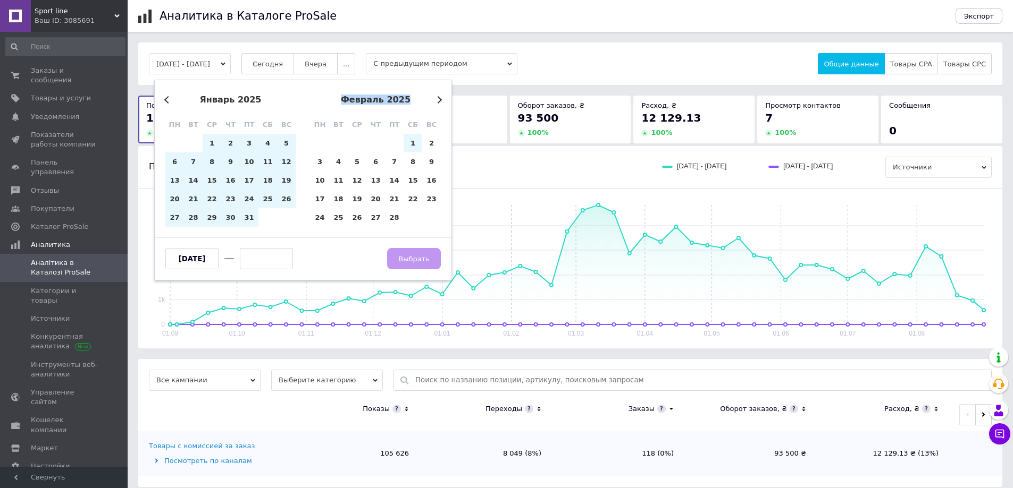
click at [441, 98] on div "Previous Month Next Month [DATE] пн вт ср чт пт сб вс 30 31 1 2 3 4 5 6 7 8 9 1…" at bounding box center [303, 180] width 298 height 201
click at [441, 97] on div "Previous Month Next Month [DATE] пн вт ср чт пт сб вс 30 31 1 2 3 4 5 6 7 8 9 1…" at bounding box center [303, 180] width 298 height 201
click at [440, 100] on button "Next Month" at bounding box center [437, 99] width 7 height 7
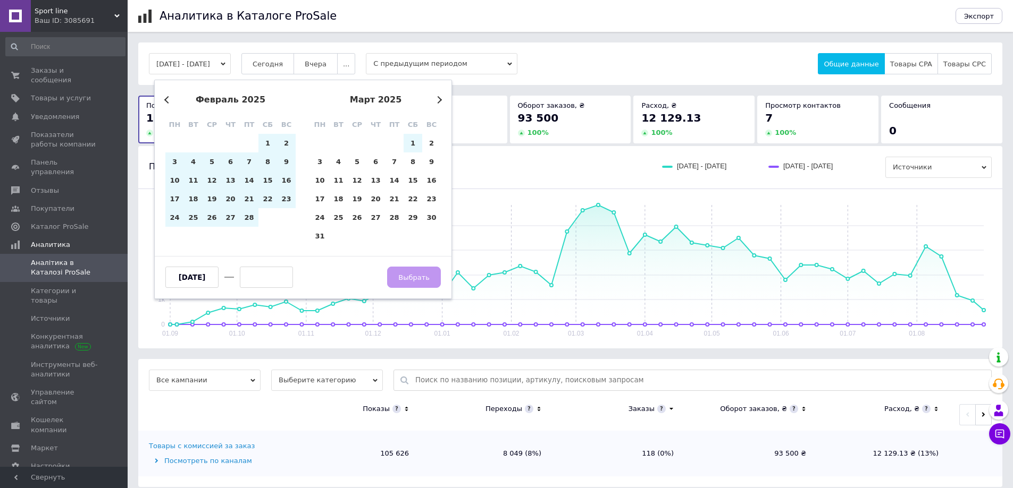
click at [440, 100] on button "Next Month" at bounding box center [437, 99] width 7 height 7
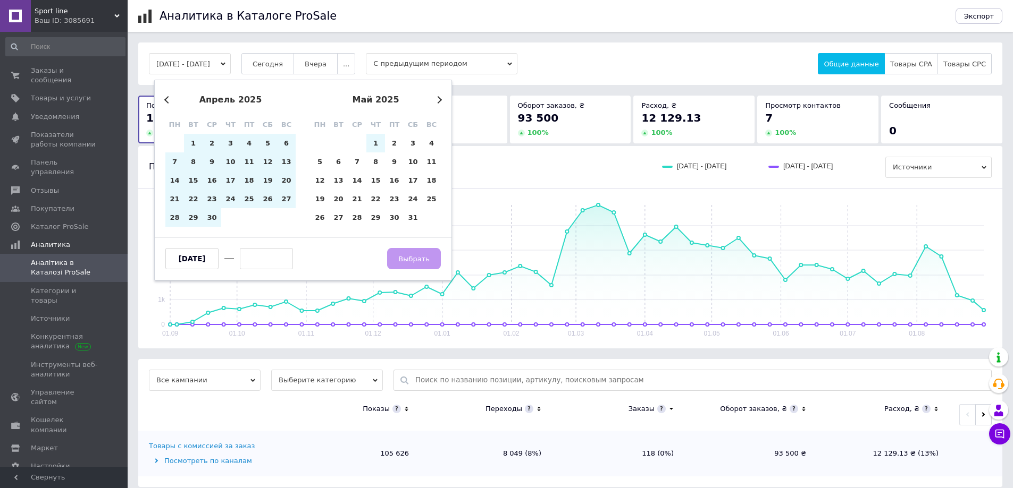
click at [440, 100] on button "Next Month" at bounding box center [437, 99] width 7 height 7
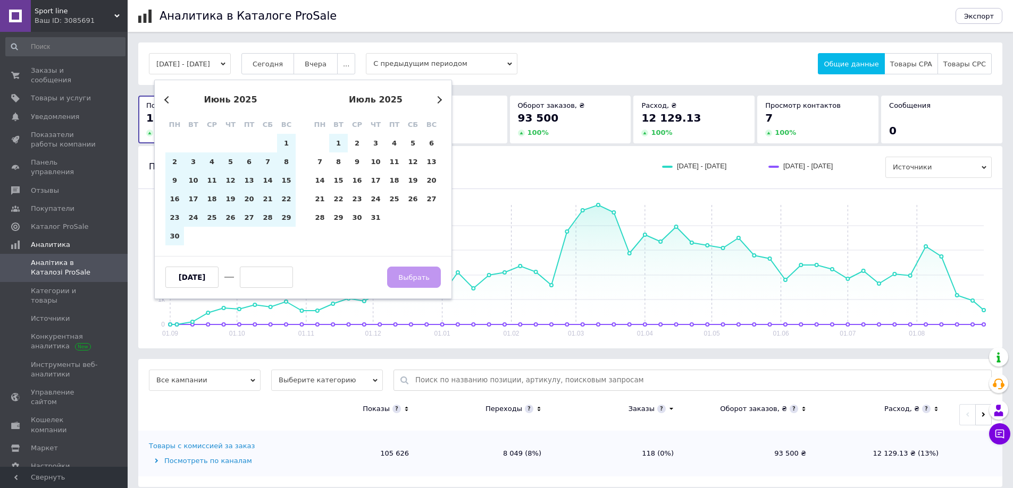
click at [440, 100] on button "Next Month" at bounding box center [437, 99] width 7 height 7
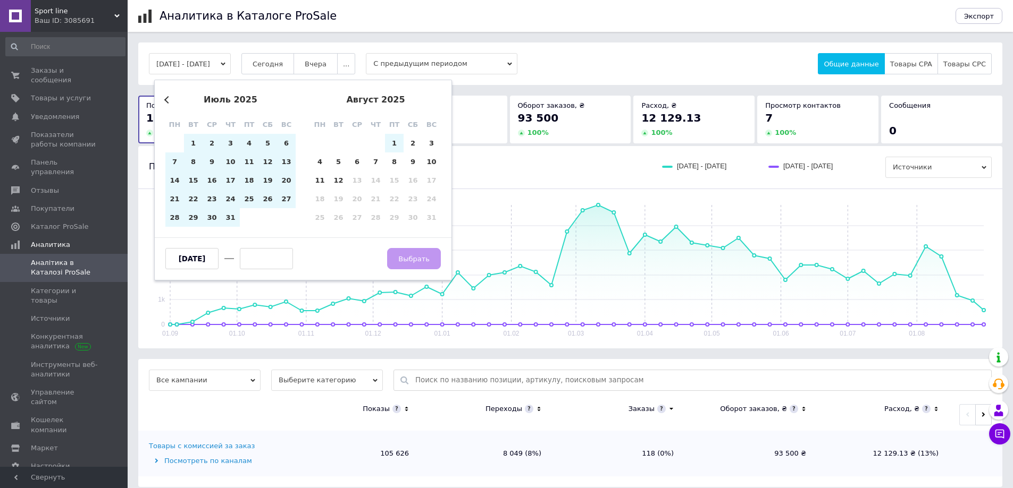
click at [440, 100] on div "август 2025" at bounding box center [375, 100] width 130 height 10
click at [339, 181] on div "12" at bounding box center [338, 180] width 19 height 19
type input "[DATE]"
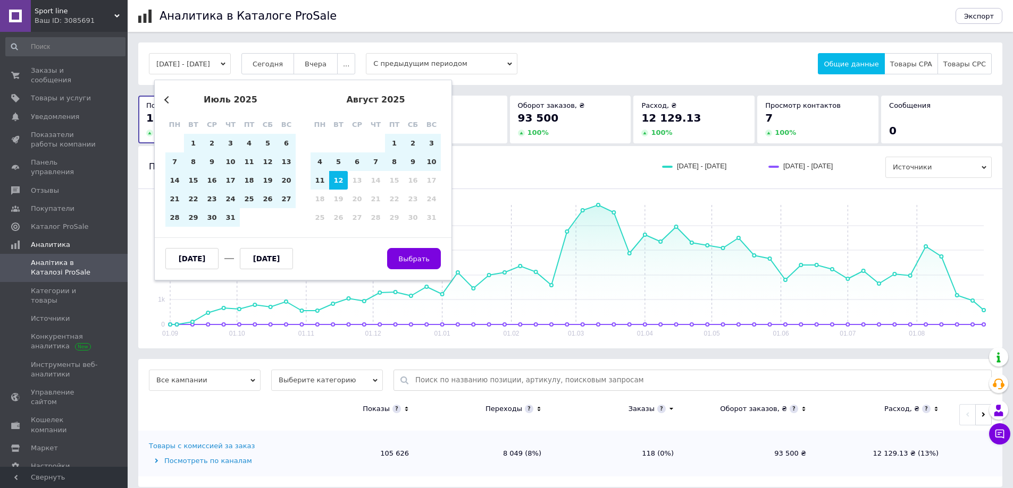
click at [406, 259] on span "Выбрать" at bounding box center [413, 259] width 31 height 8
